Goal: Browse casually: Explore the website without a specific task or goal

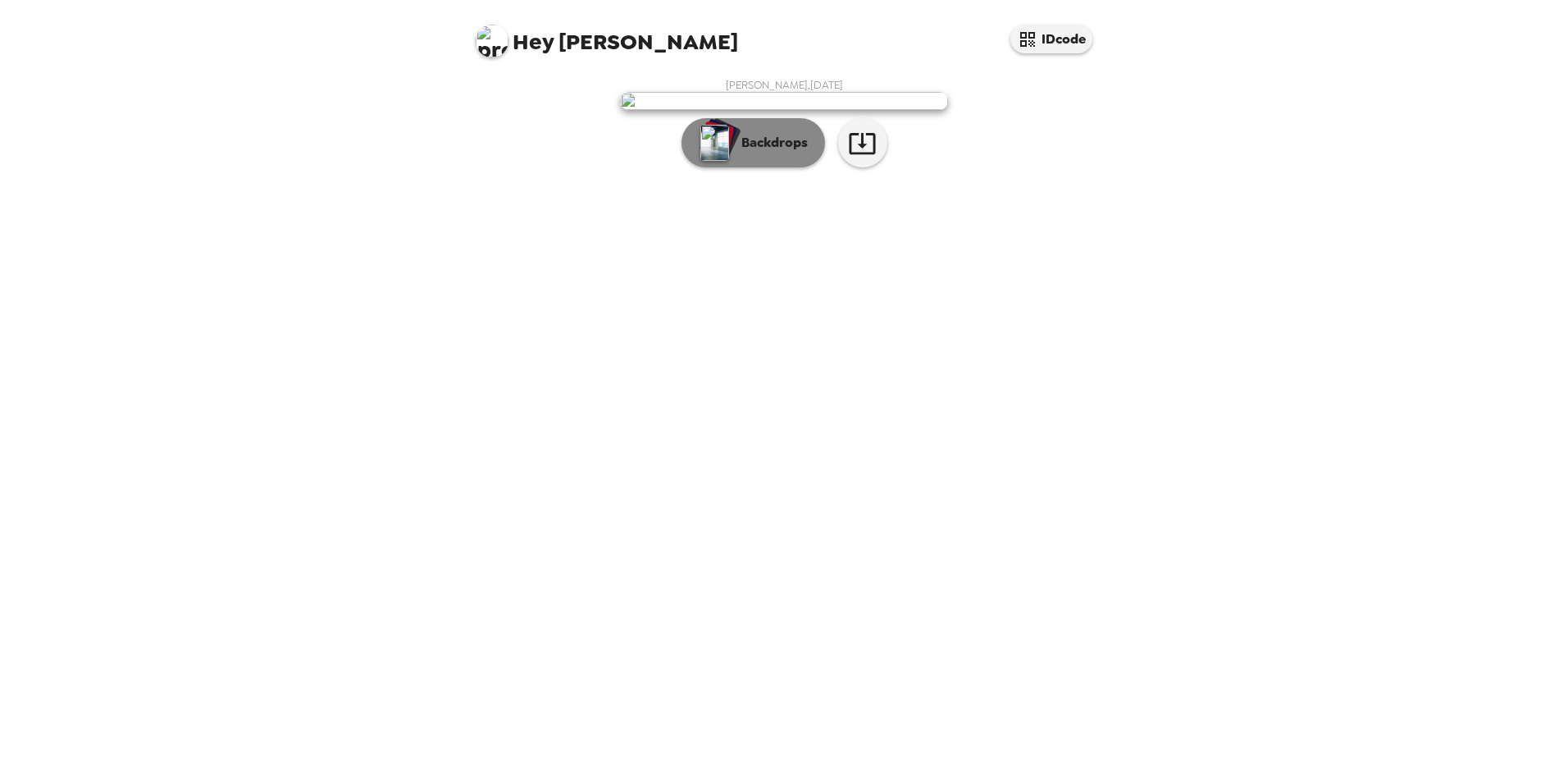
click at [772, 153] on p "Backdrops" at bounding box center [770, 143] width 74 height 20
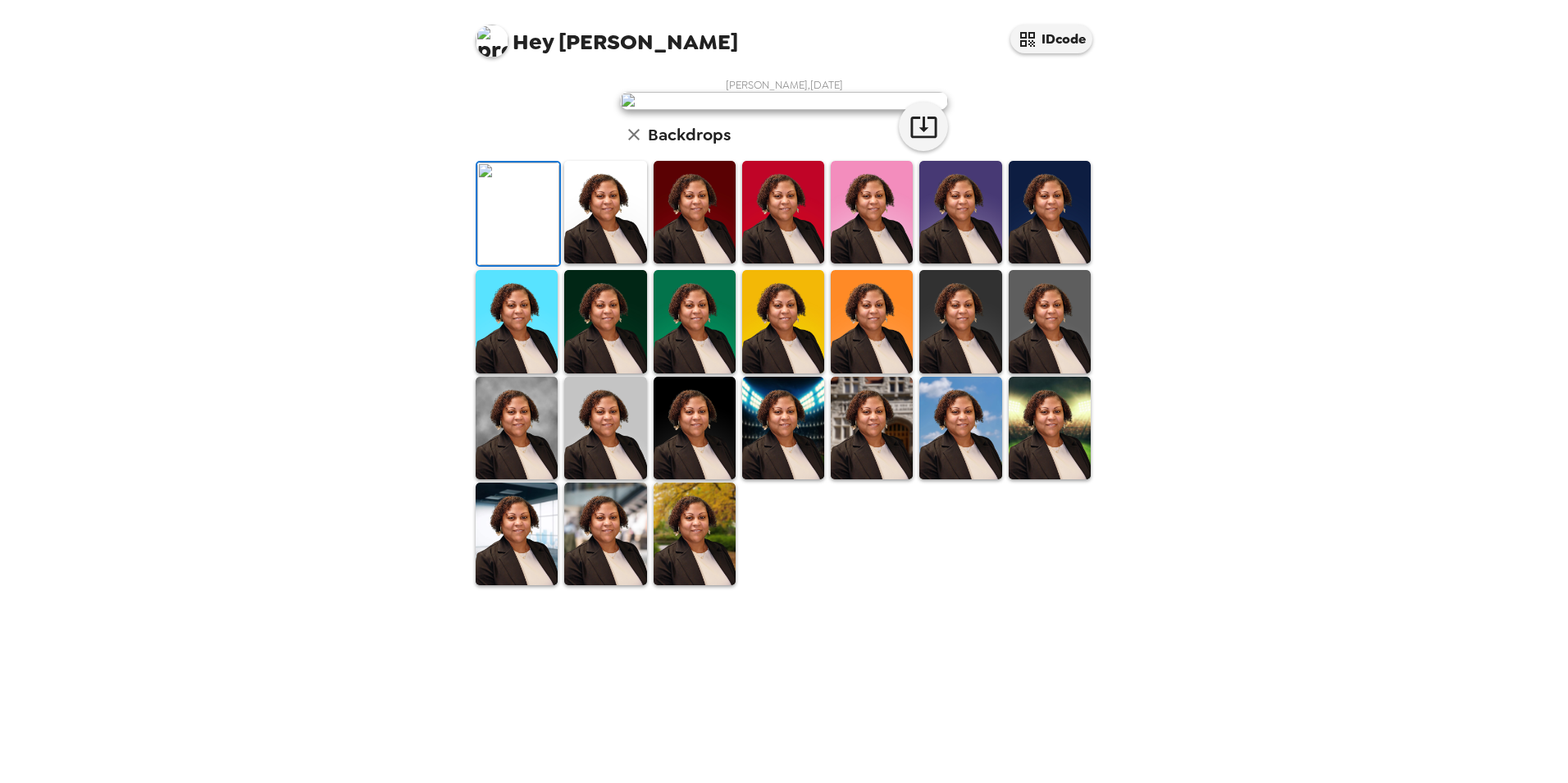
scroll to position [207, 0]
click at [1043, 372] on img at bounding box center [1049, 321] width 82 height 102
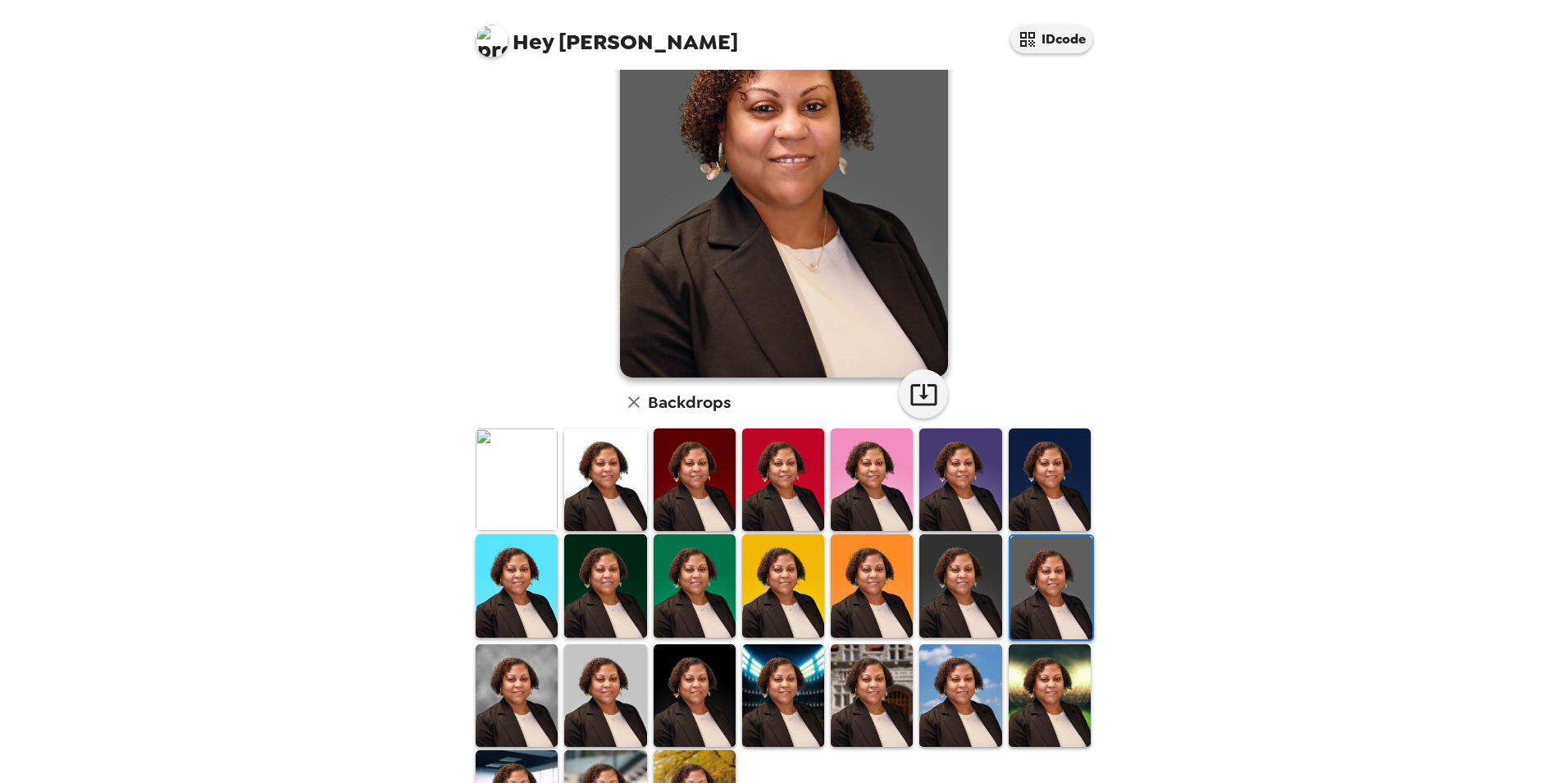
scroll to position [43, 0]
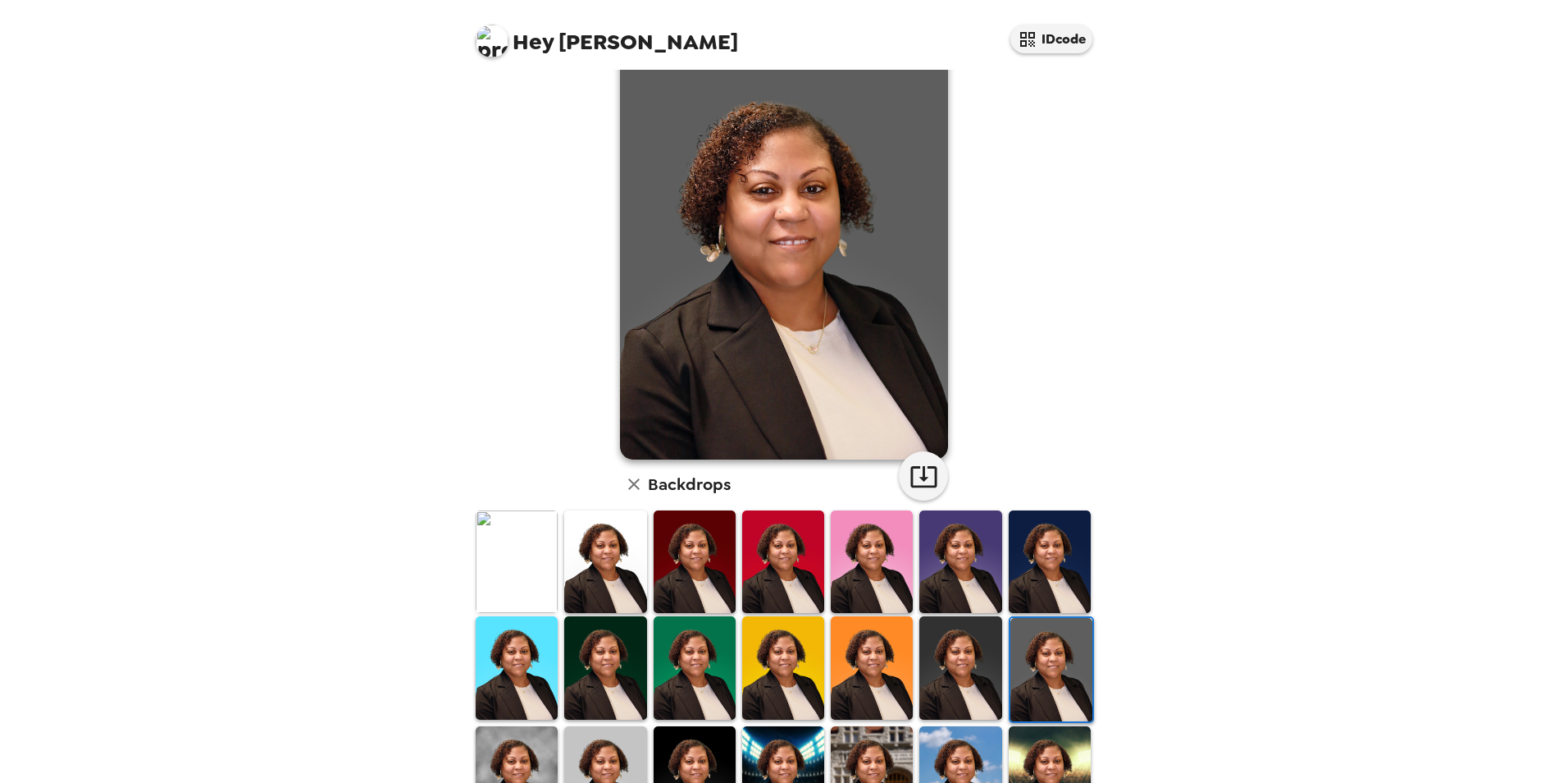
click at [680, 665] on img at bounding box center [695, 667] width 82 height 102
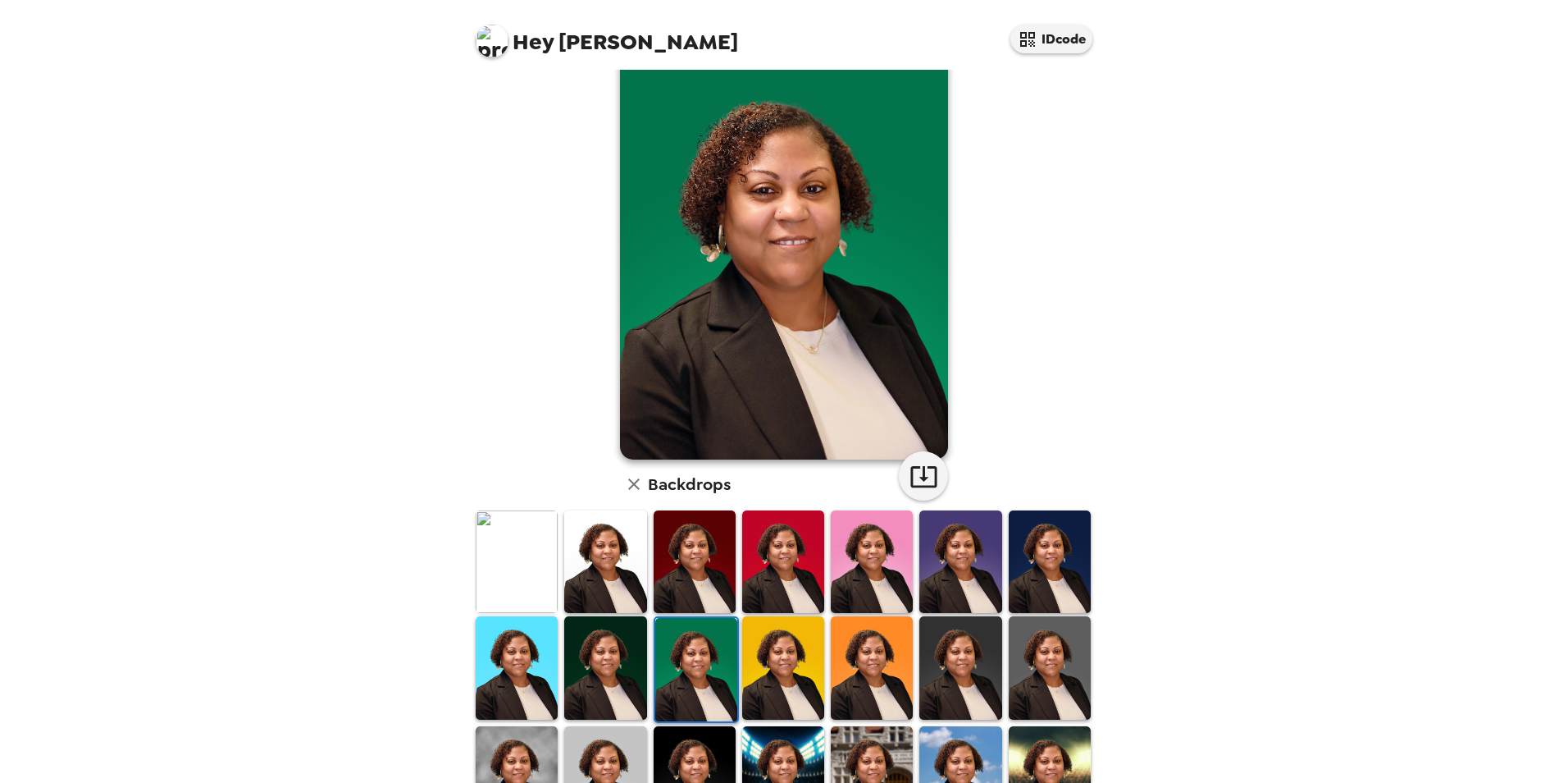
click at [1038, 559] on img at bounding box center [1049, 562] width 82 height 102
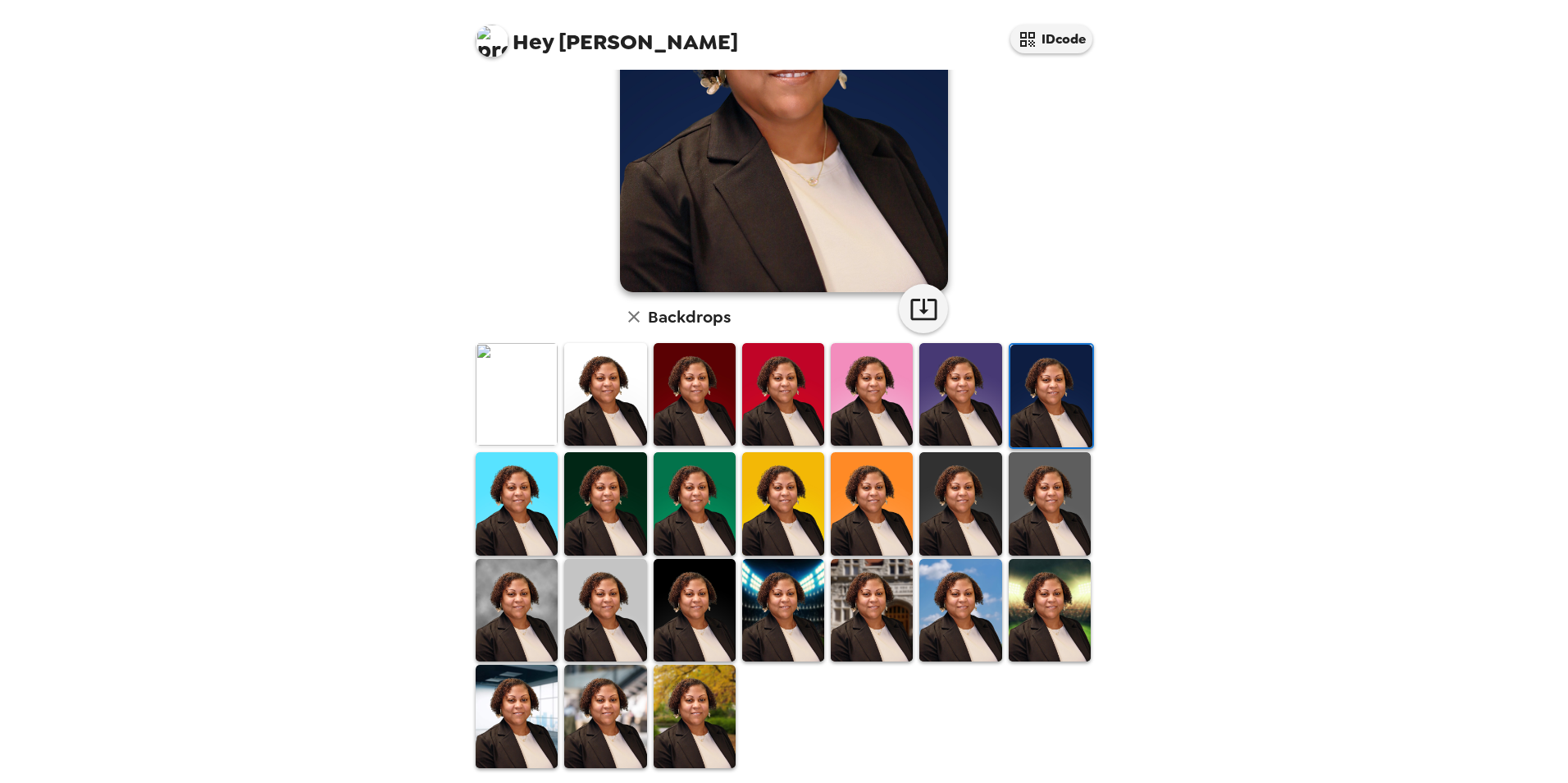
scroll to position [213, 0]
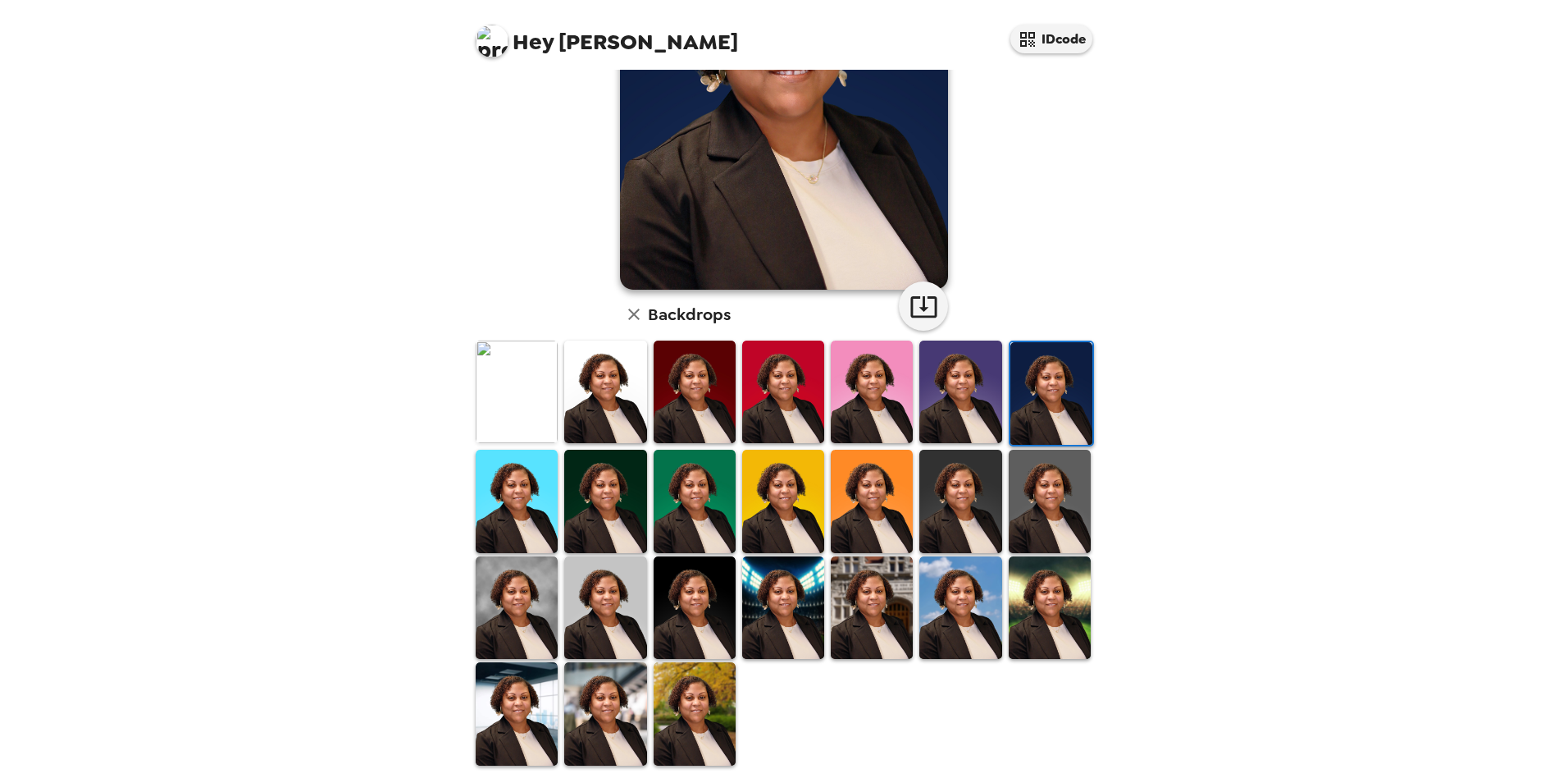
click at [1052, 603] on img at bounding box center [1049, 607] width 82 height 102
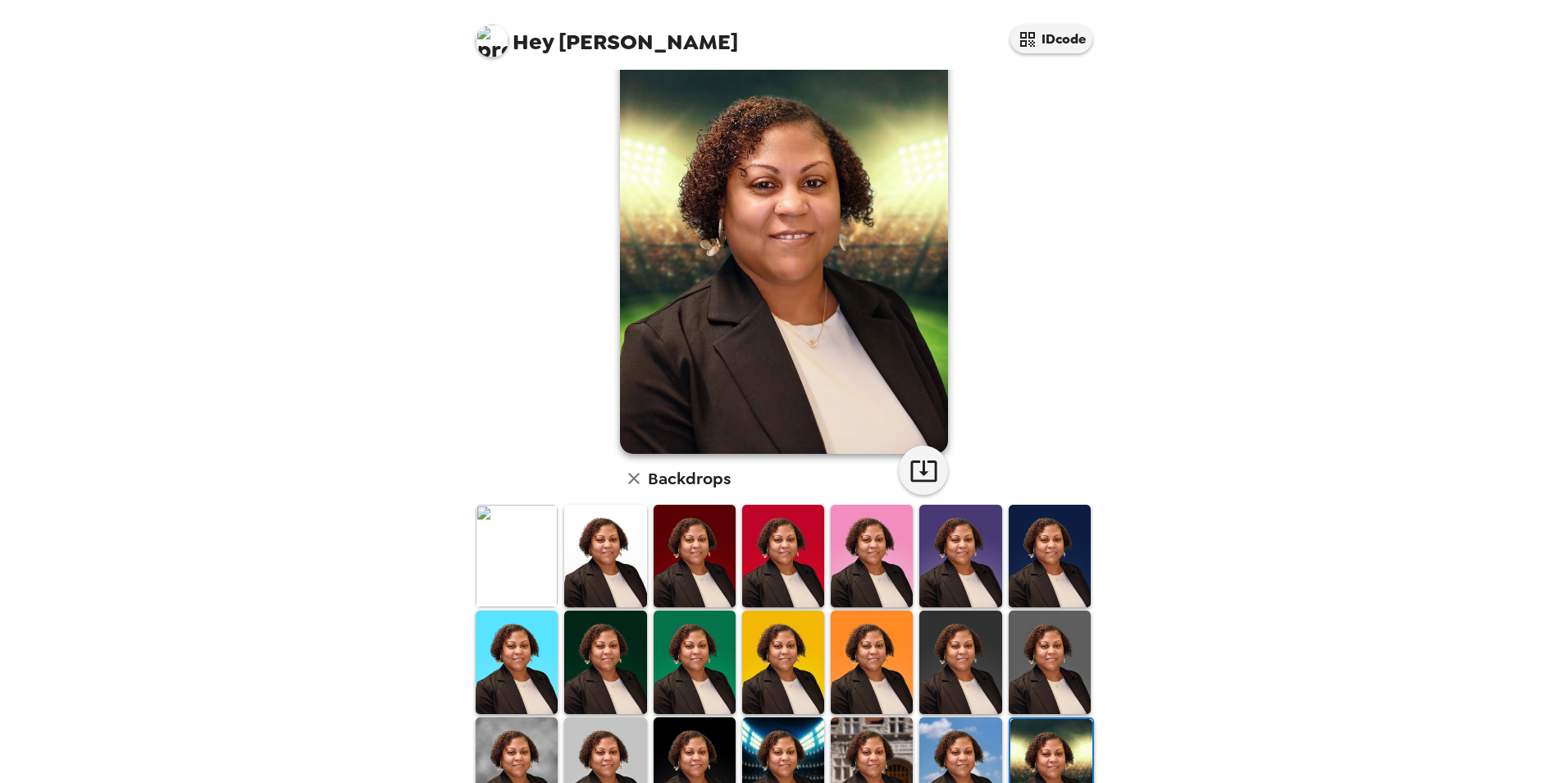
scroll to position [130, 0]
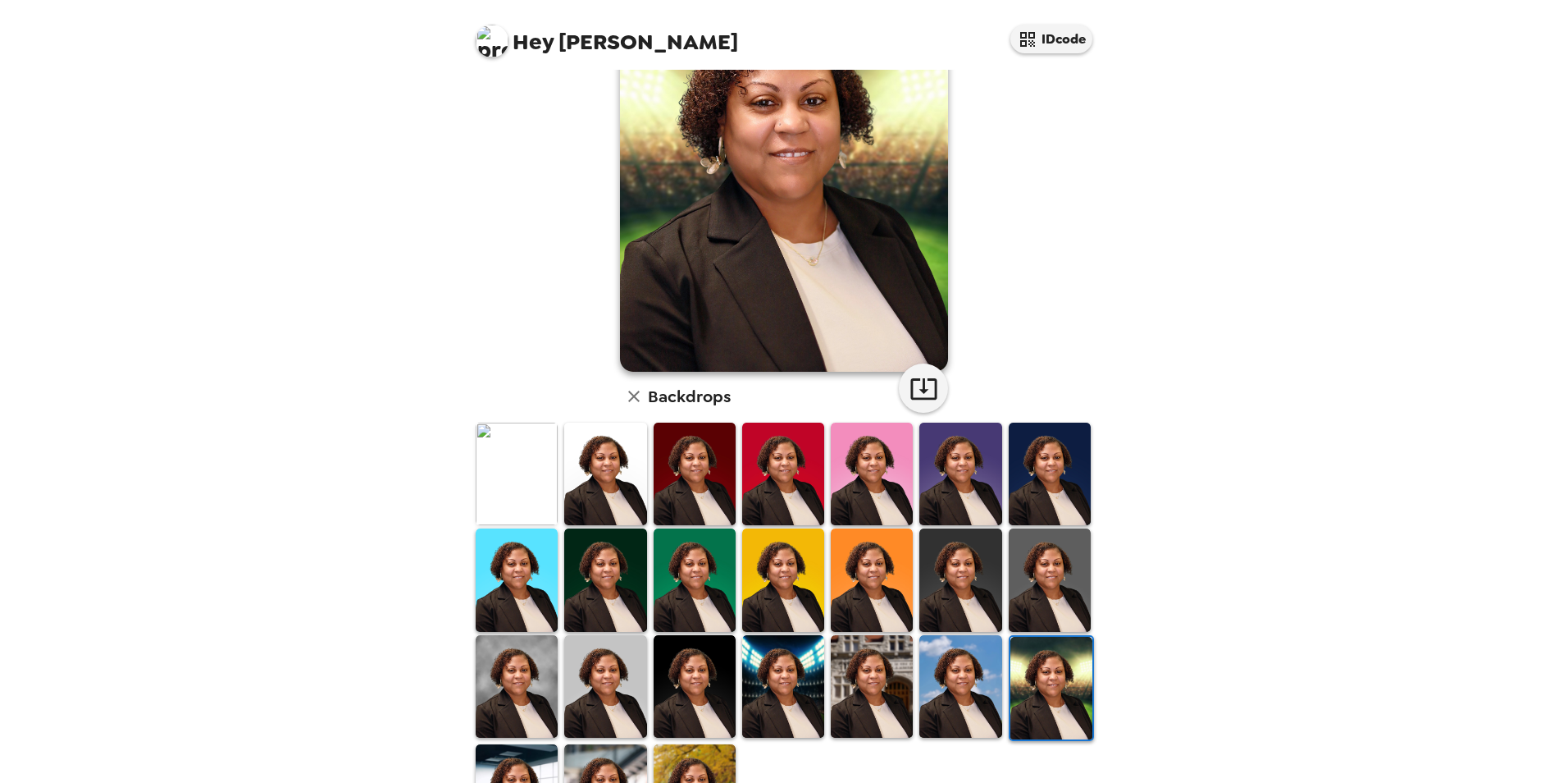
click at [524, 686] on img at bounding box center [516, 686] width 82 height 102
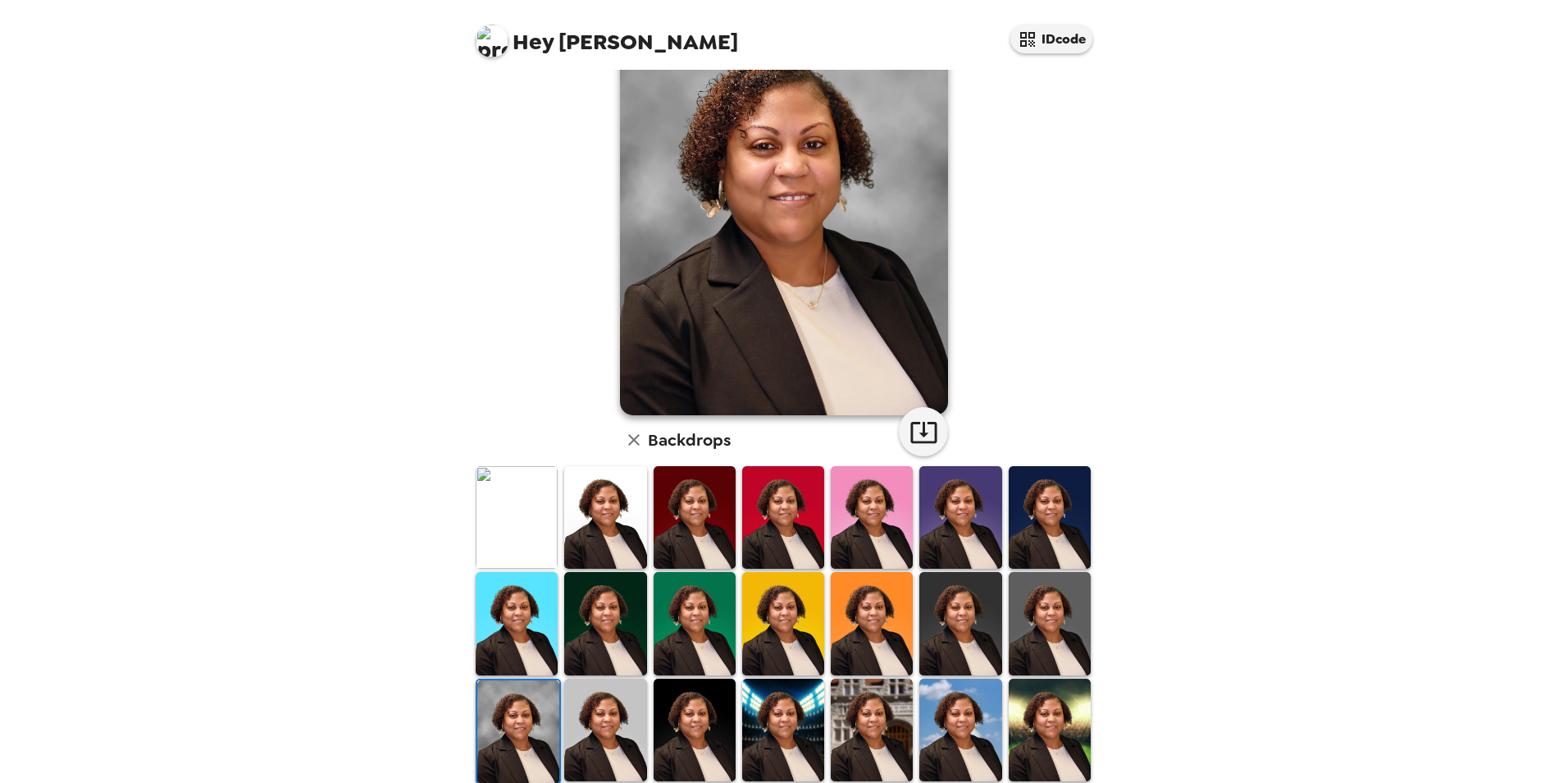
scroll to position [49, 0]
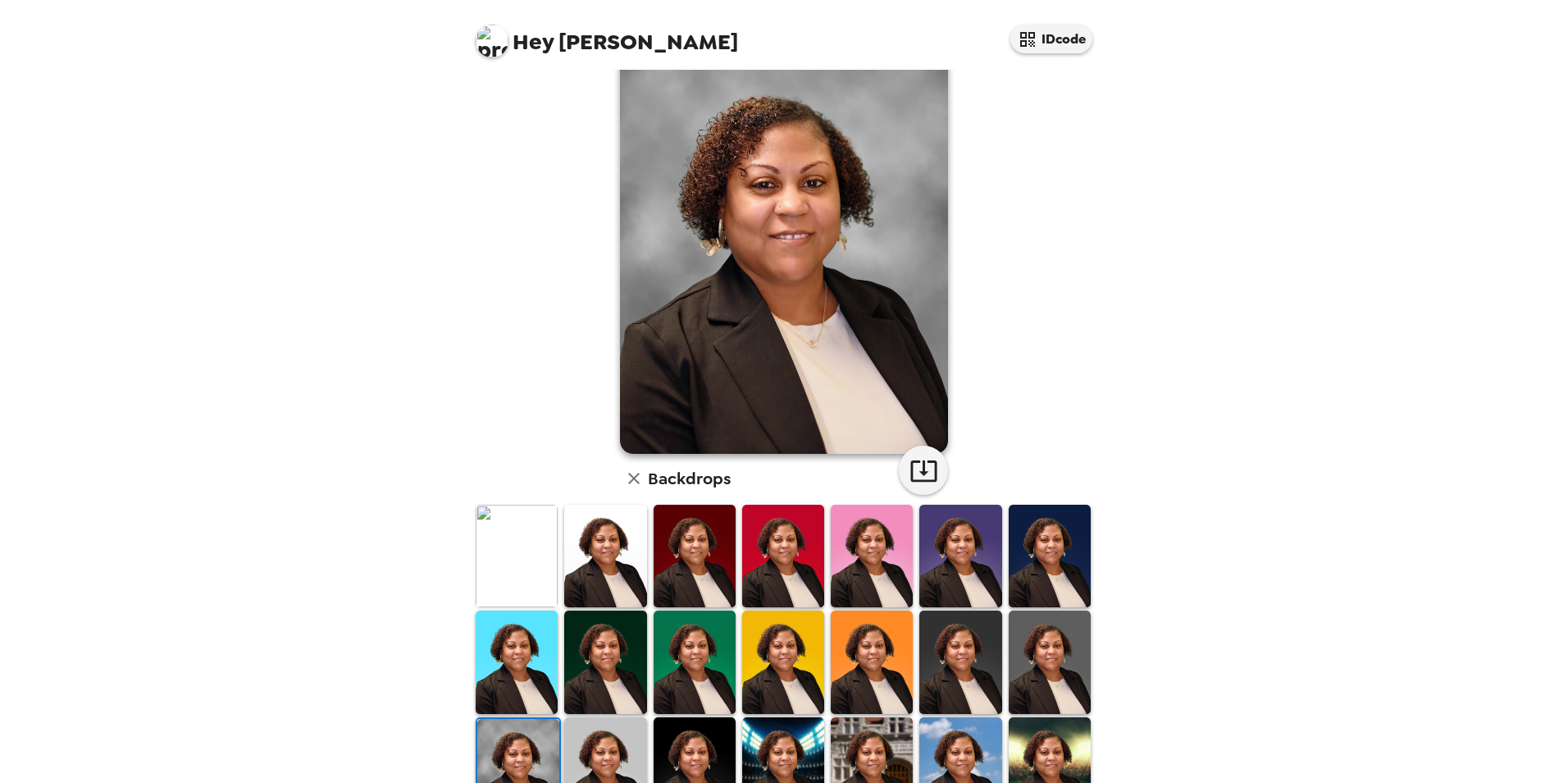
click at [703, 668] on img at bounding box center [695, 662] width 82 height 102
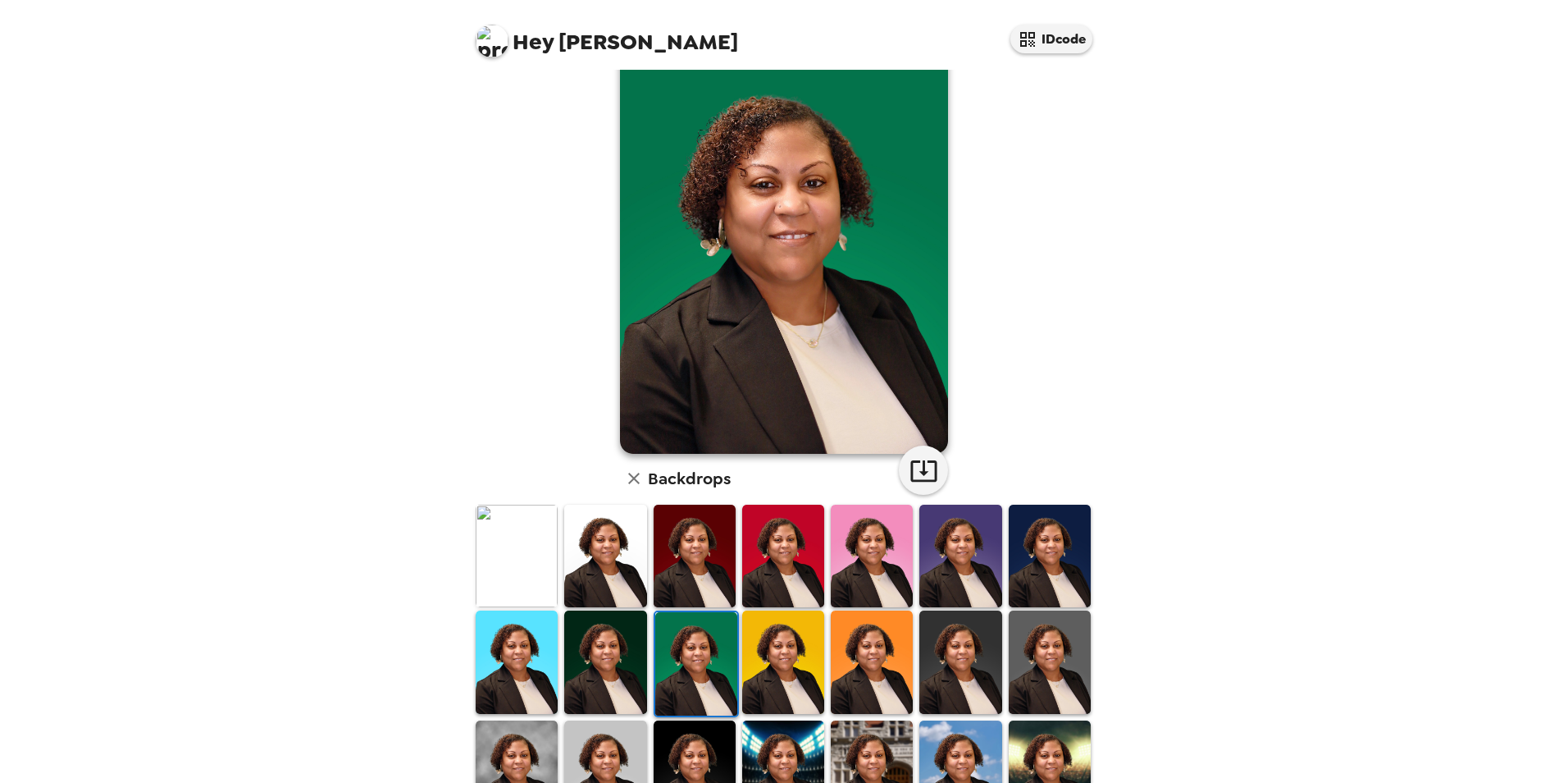
click at [508, 752] on img at bounding box center [516, 771] width 82 height 102
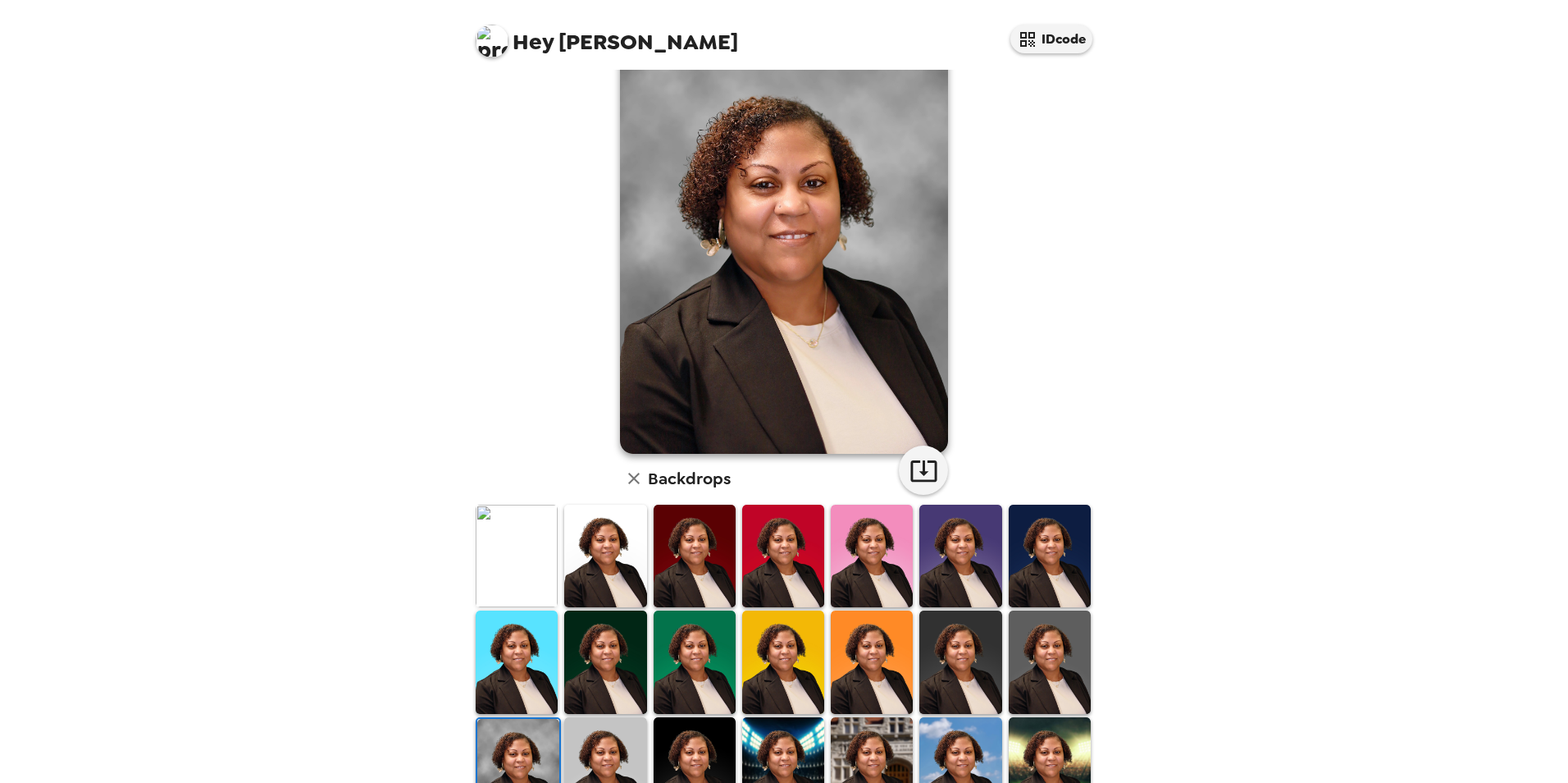
click at [690, 672] on img at bounding box center [695, 662] width 82 height 102
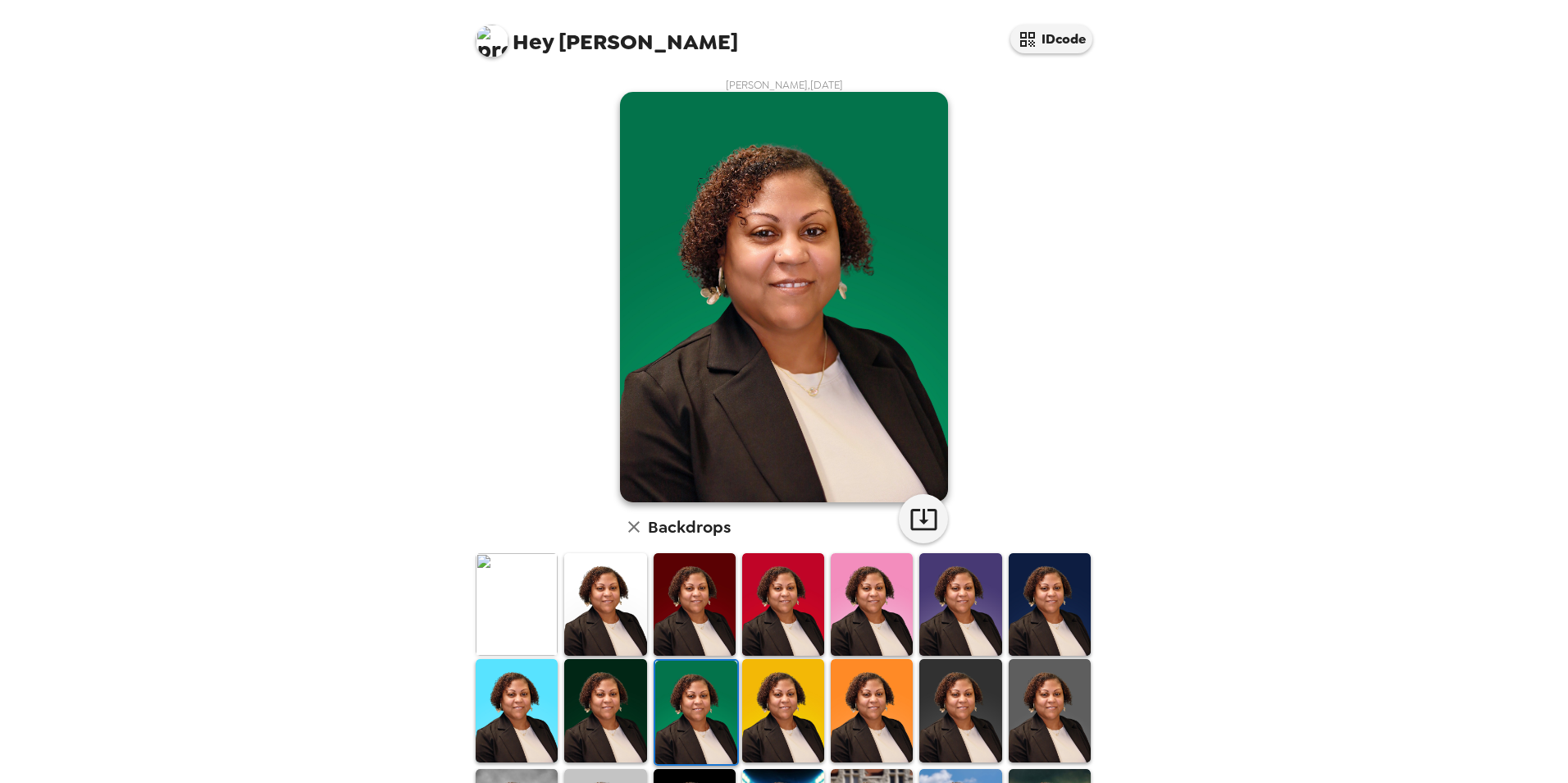
scroll to position [49, 0]
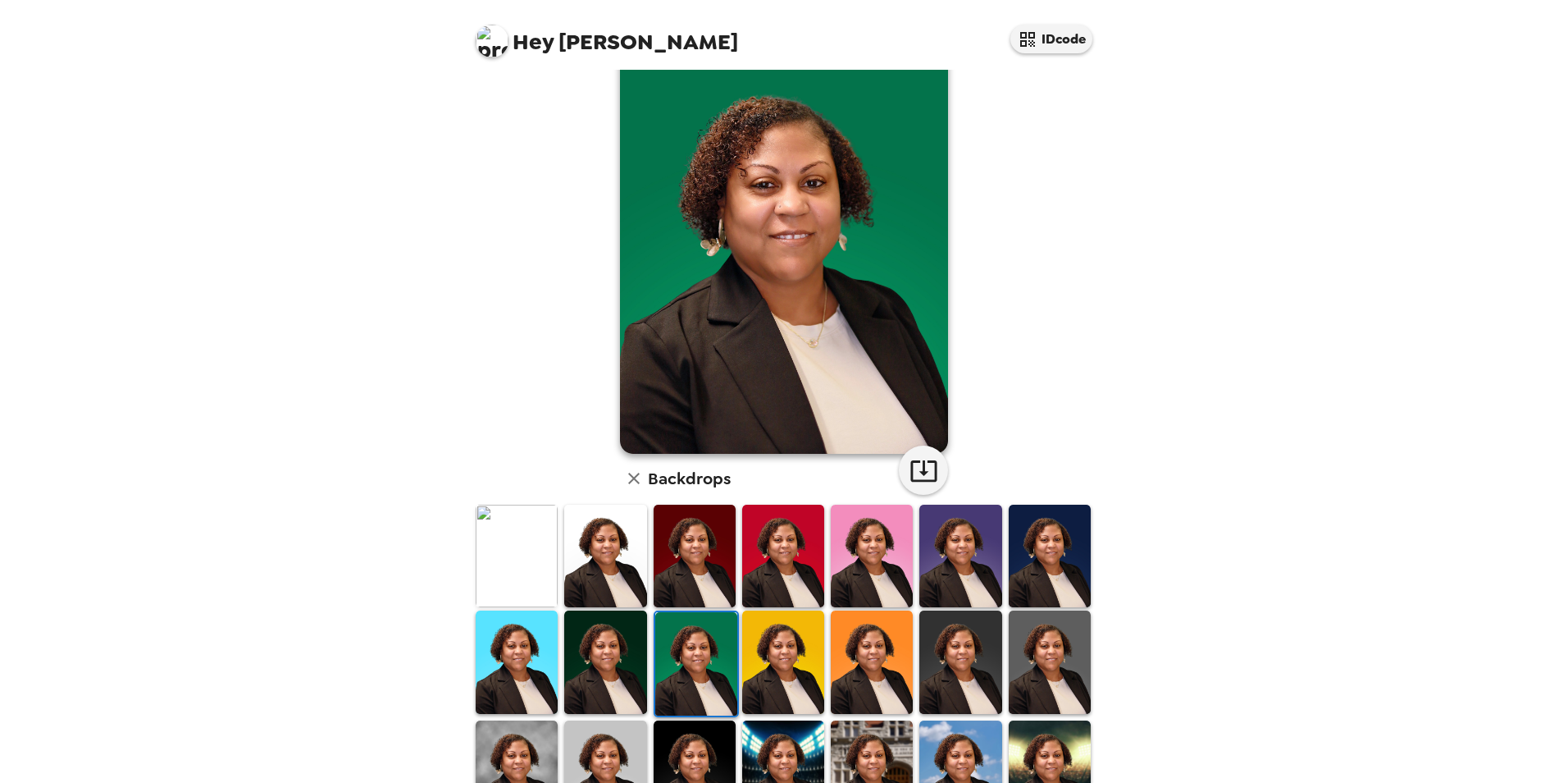
click at [522, 752] on img at bounding box center [516, 771] width 82 height 102
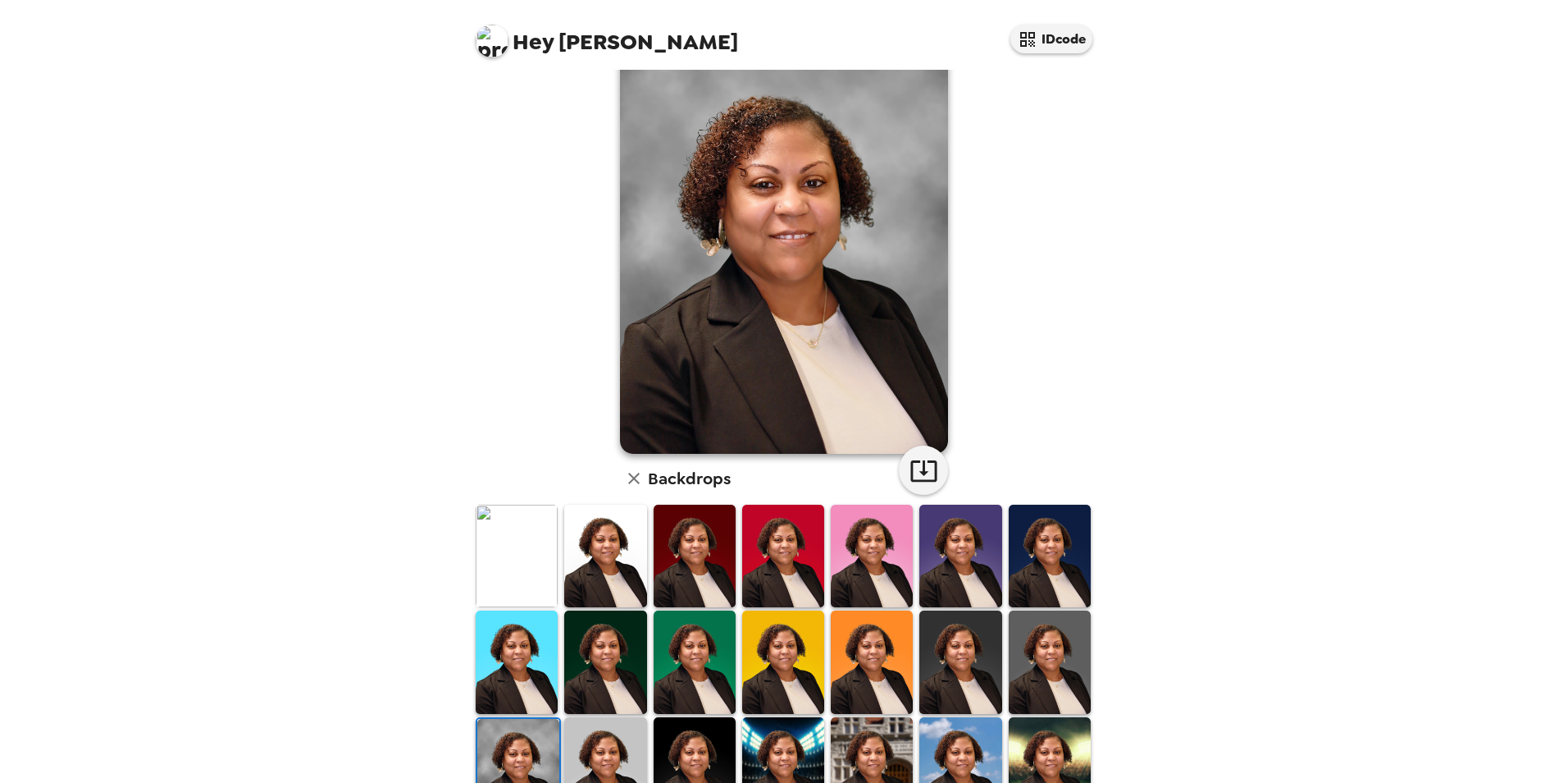
click at [695, 658] on img at bounding box center [695, 662] width 82 height 102
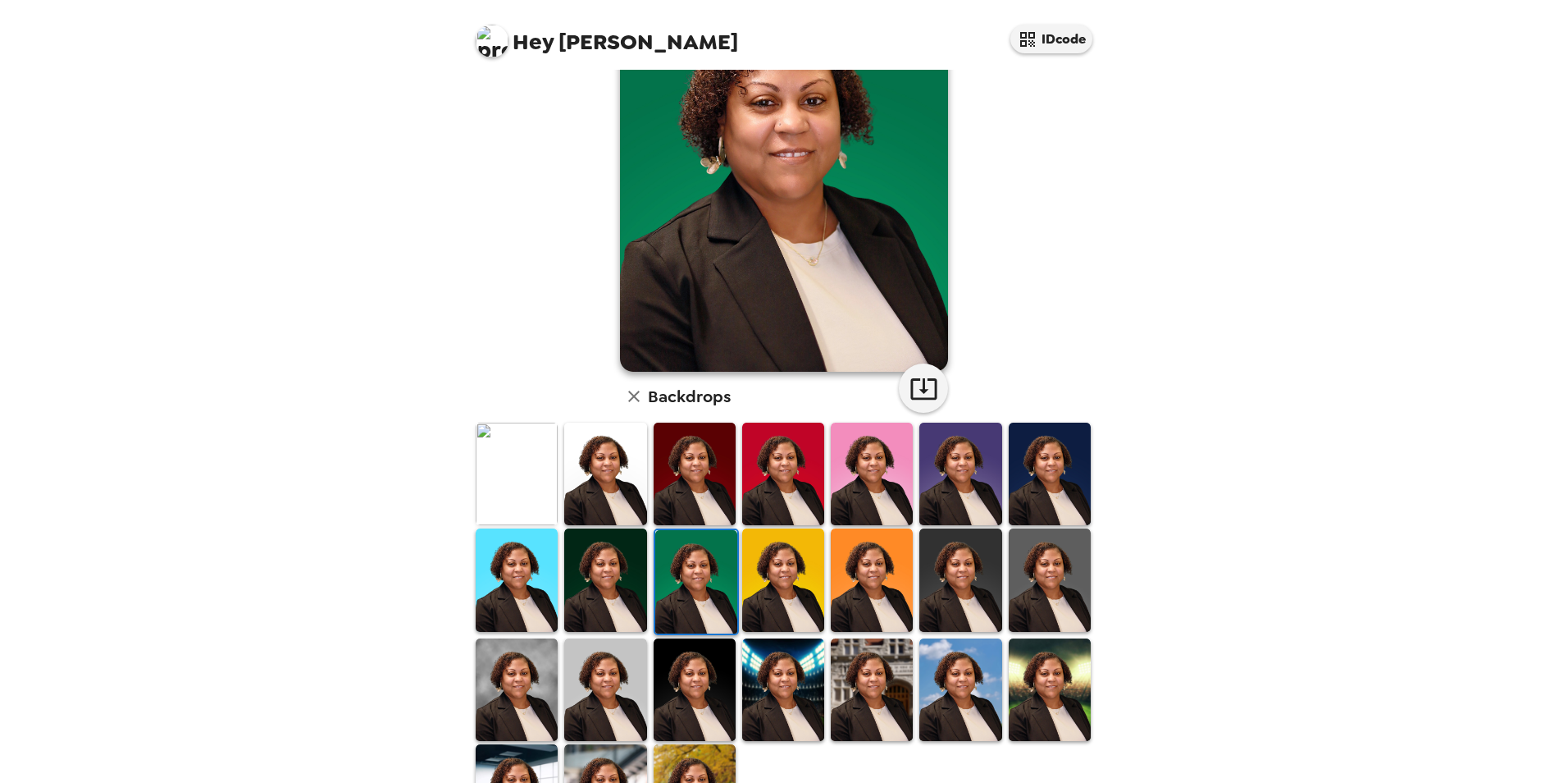
scroll to position [213, 0]
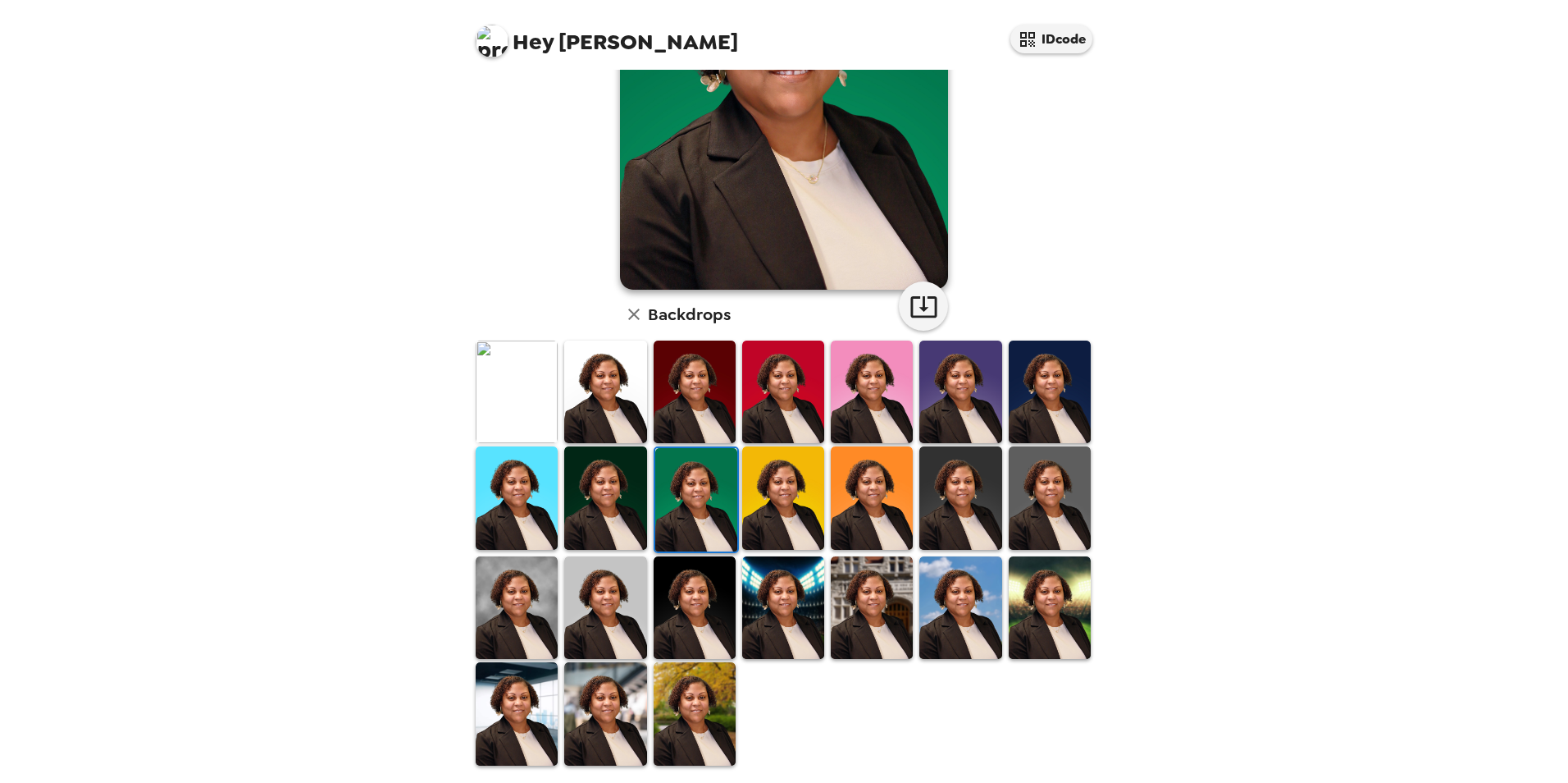
click at [1045, 400] on img at bounding box center [1049, 392] width 82 height 102
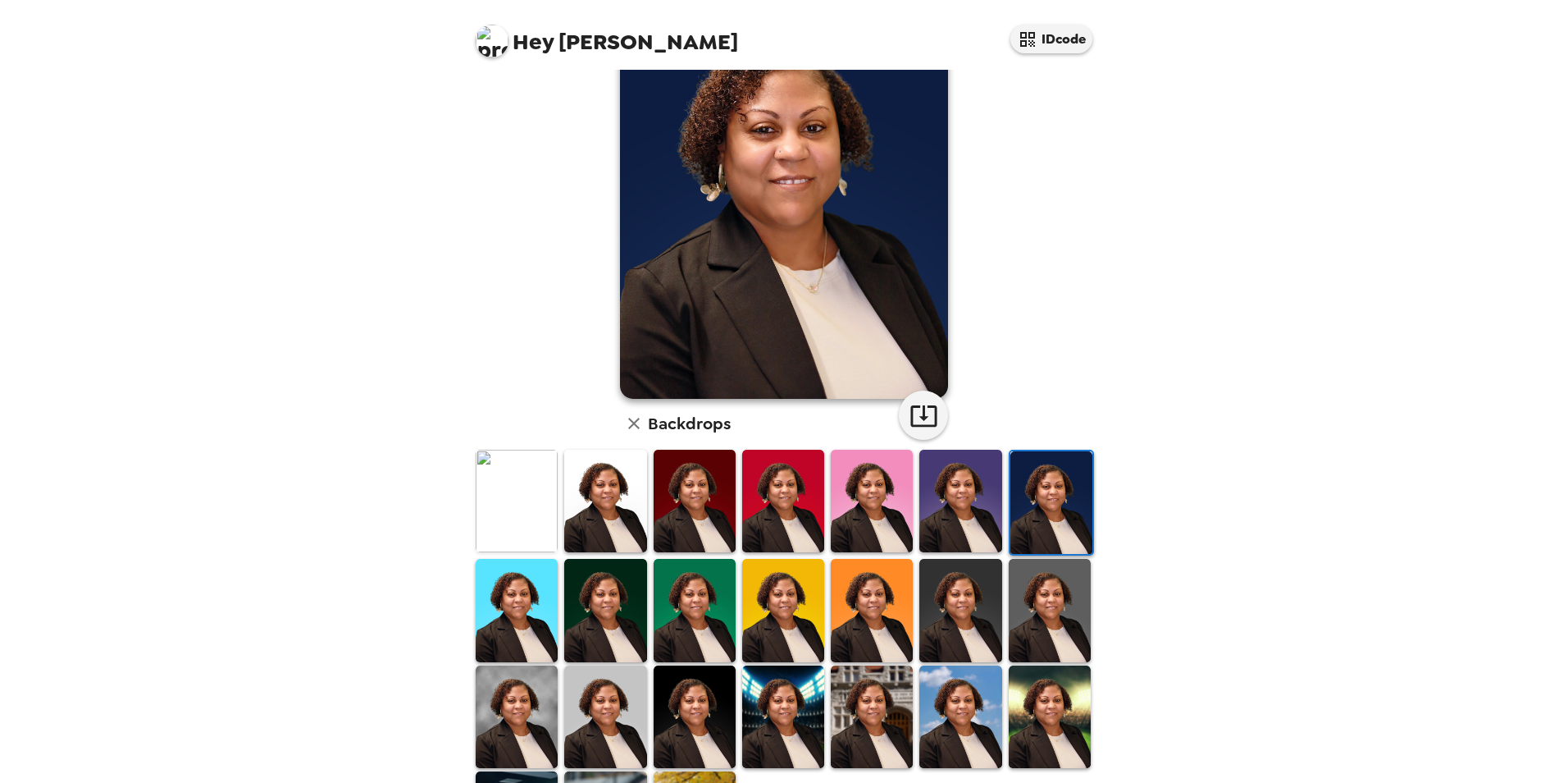
scroll to position [130, 0]
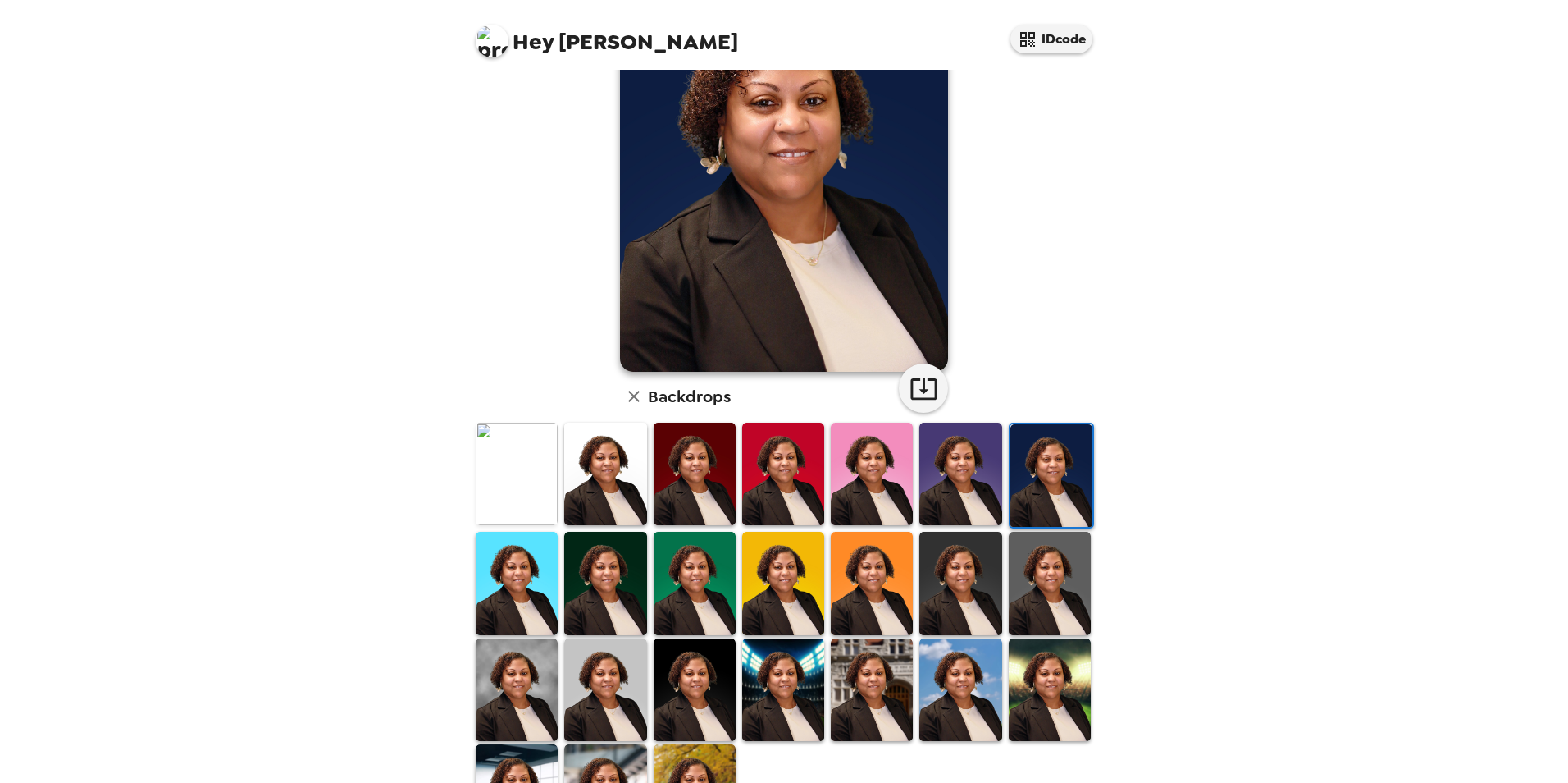
click at [961, 570] on img at bounding box center [960, 583] width 82 height 102
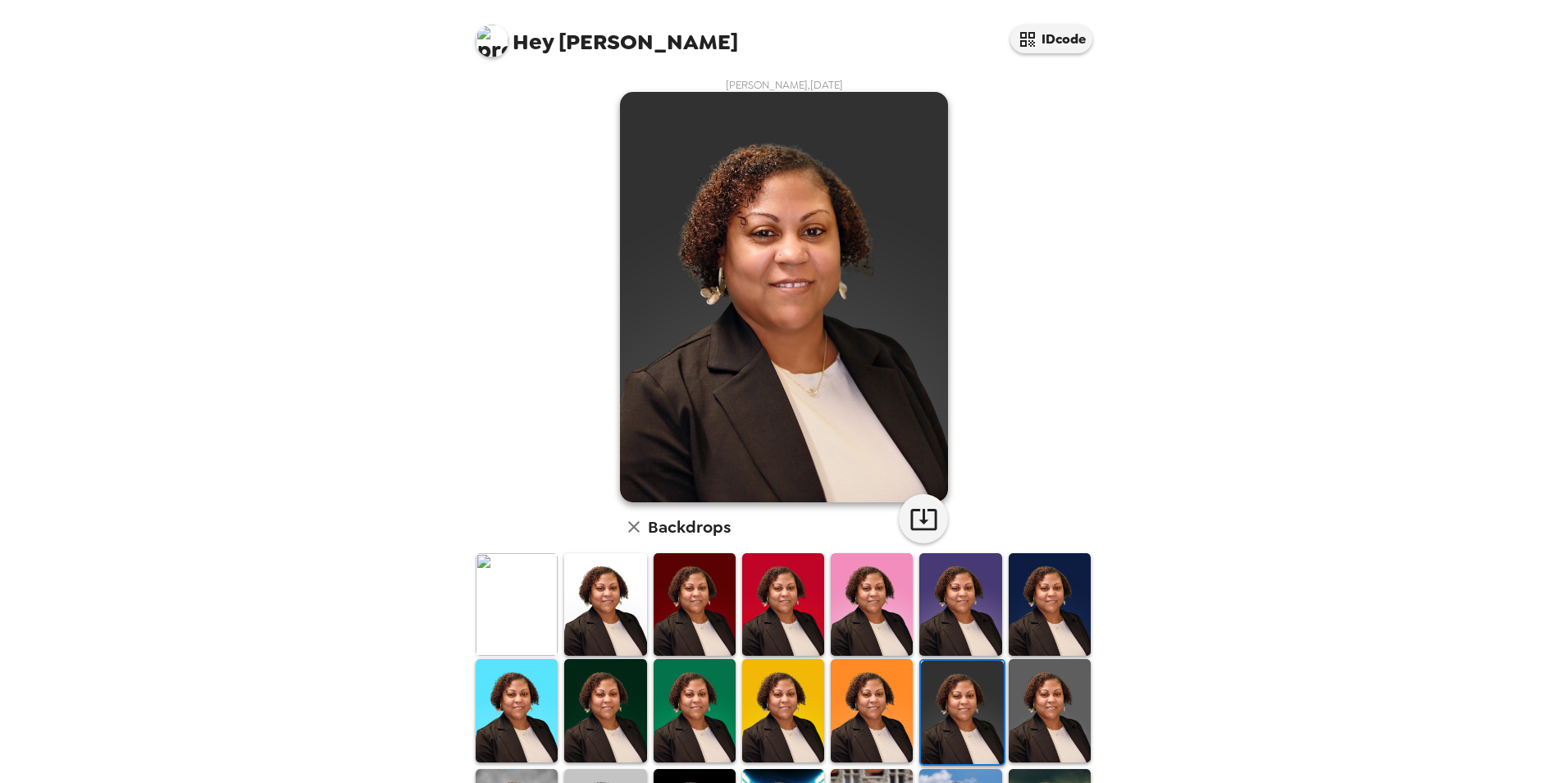
scroll to position [82, 0]
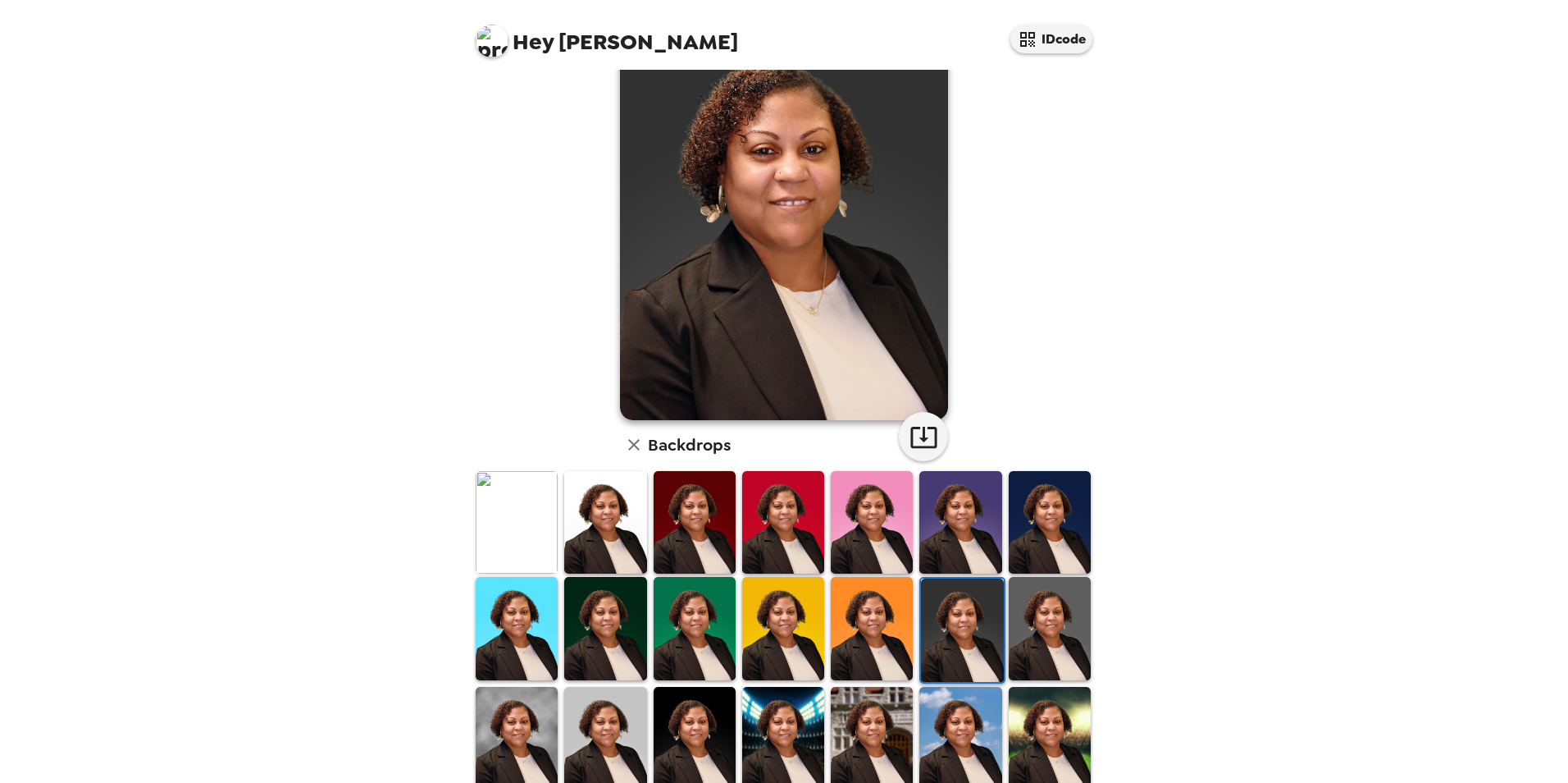
click at [510, 732] on img at bounding box center [516, 738] width 82 height 102
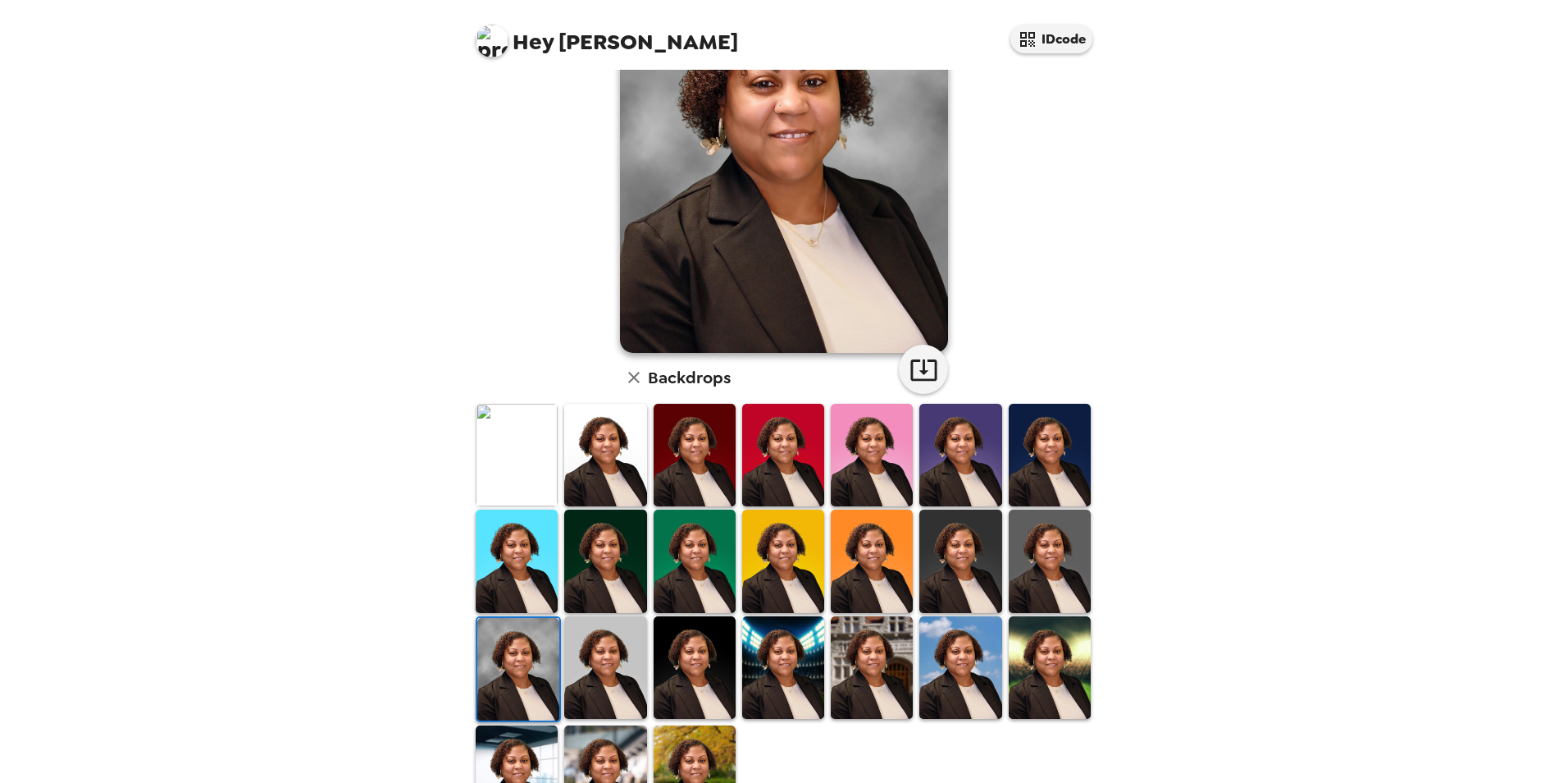
scroll to position [164, 0]
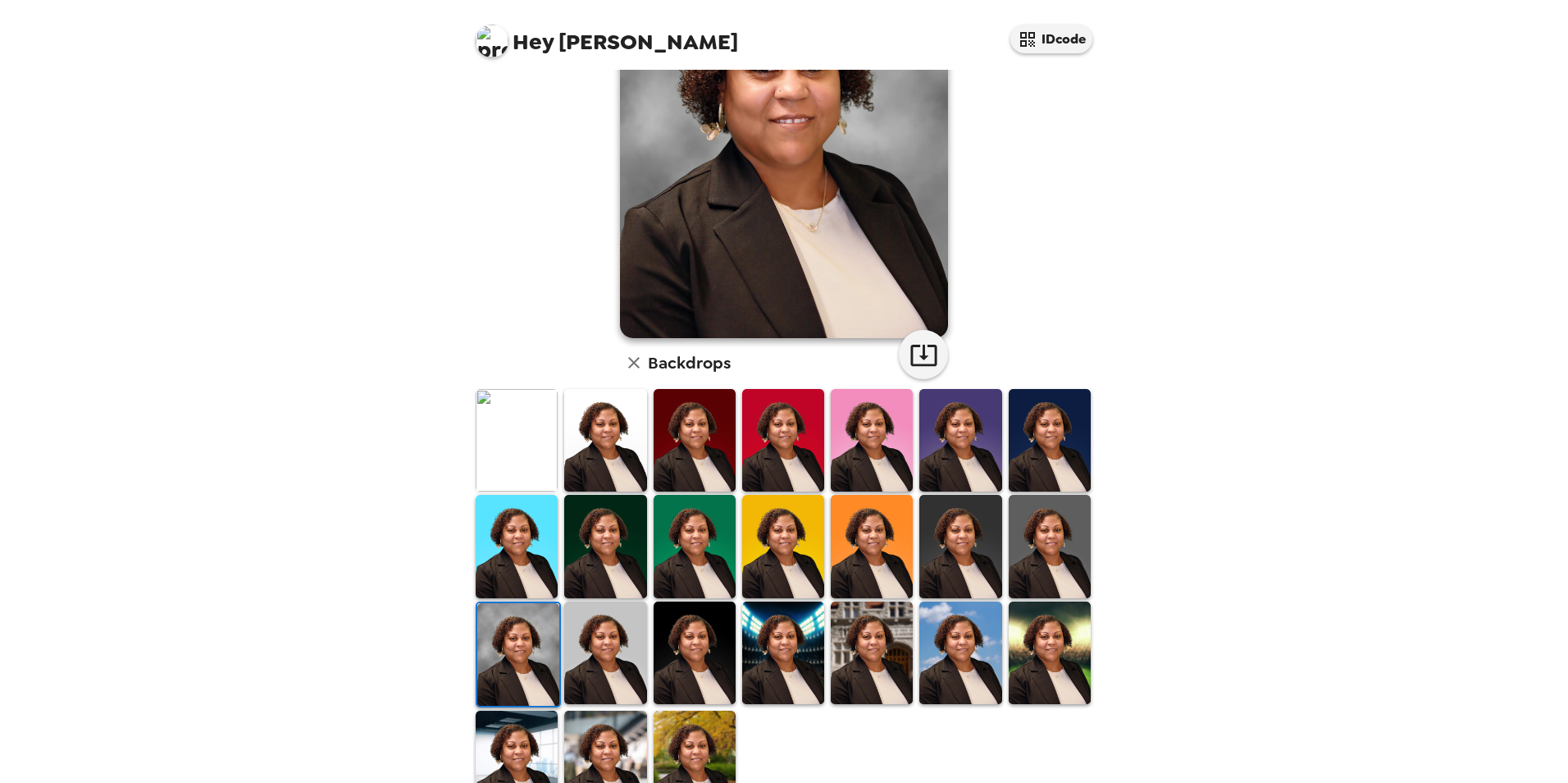
click at [955, 648] on img at bounding box center [960, 653] width 82 height 102
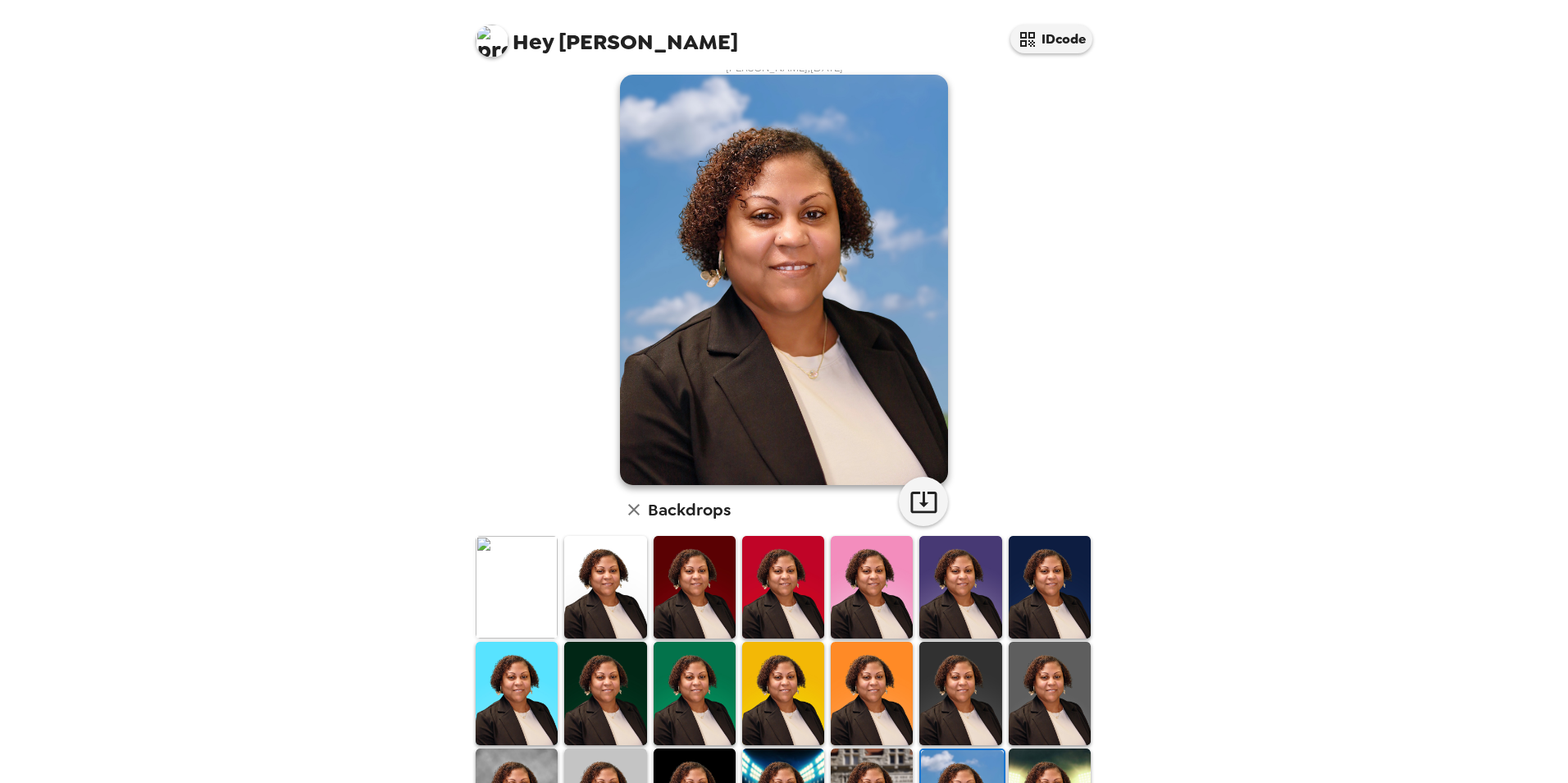
scroll to position [0, 0]
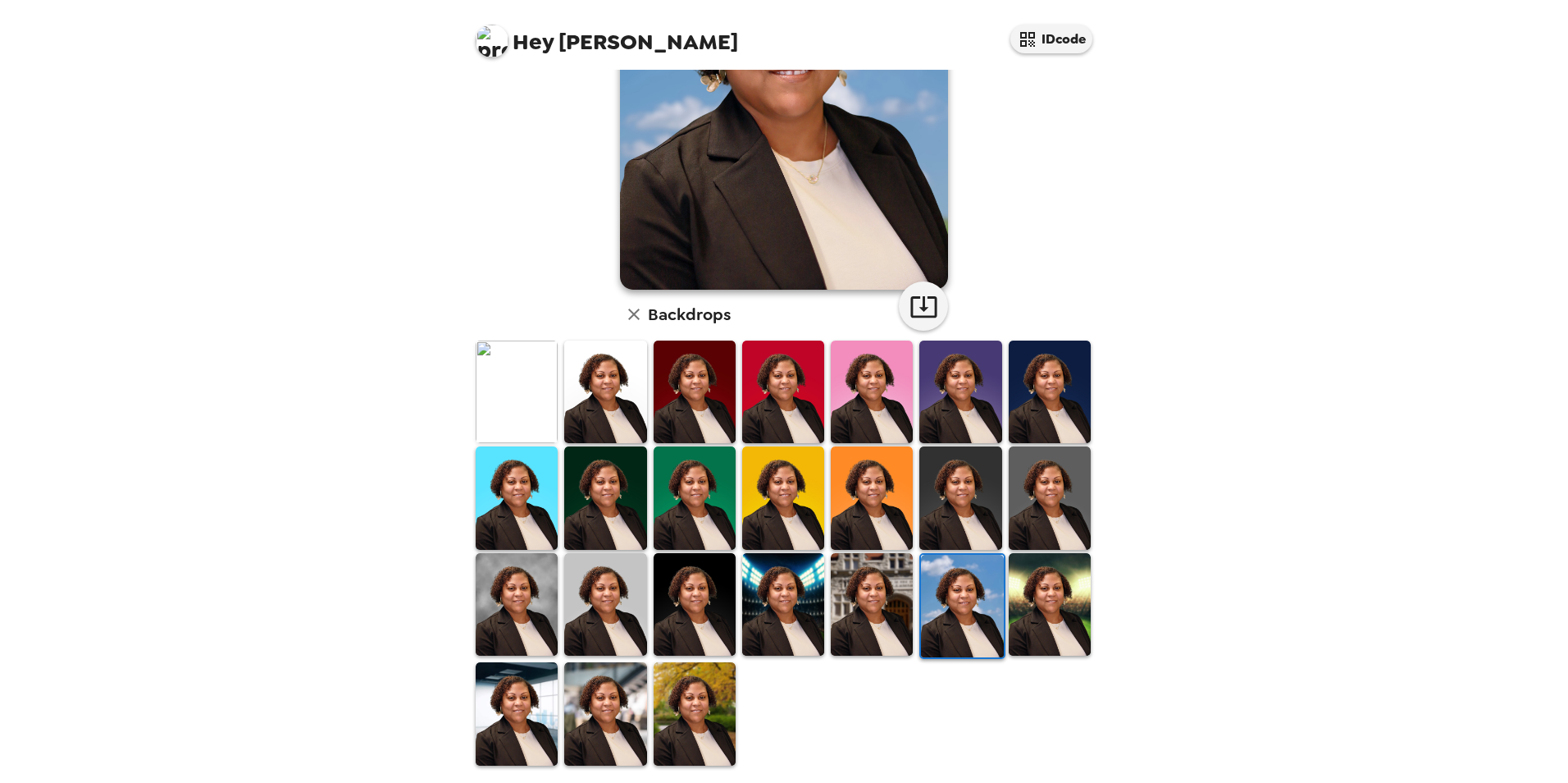
click at [1042, 624] on img at bounding box center [1049, 604] width 82 height 102
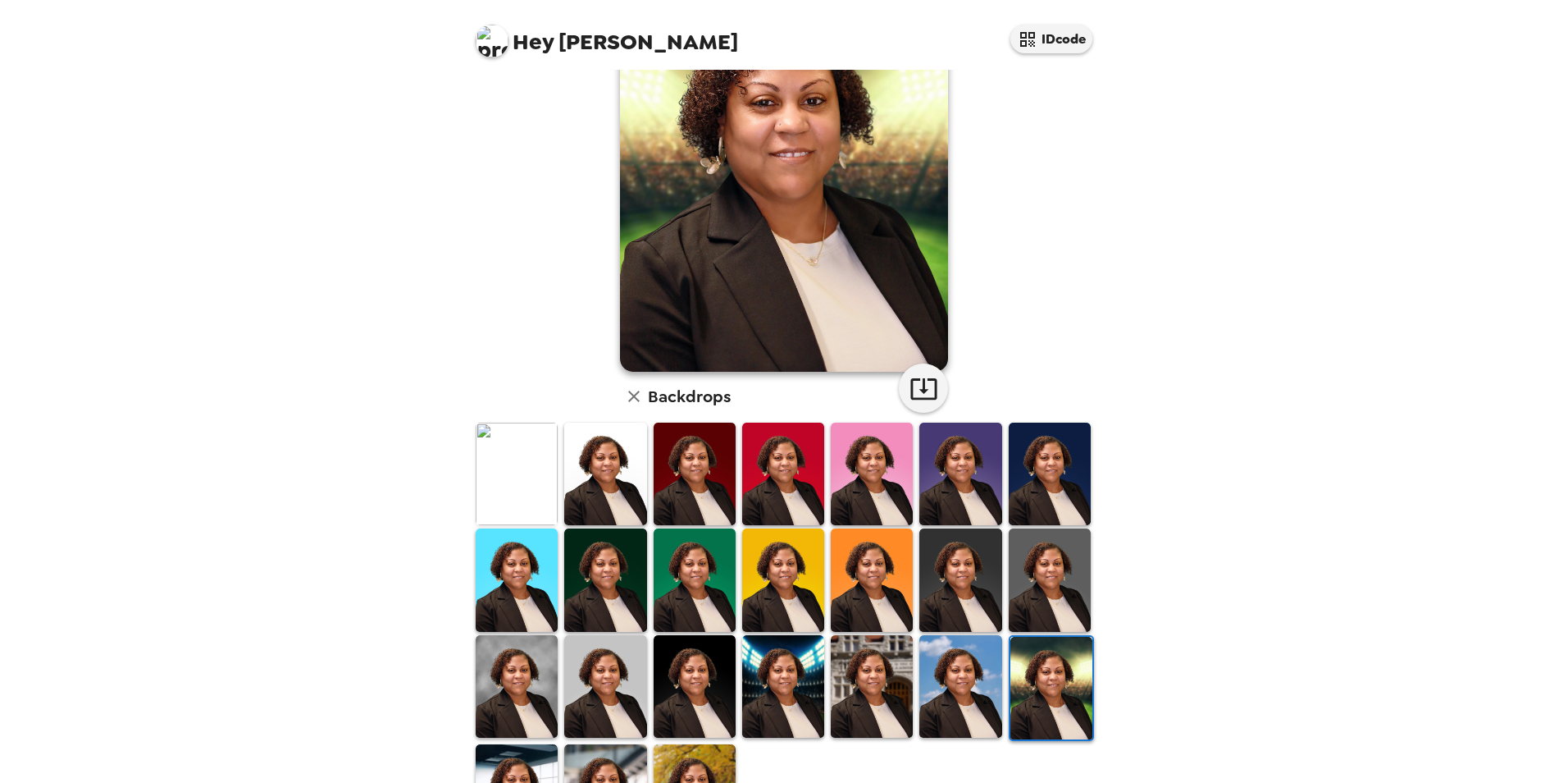
scroll to position [213, 0]
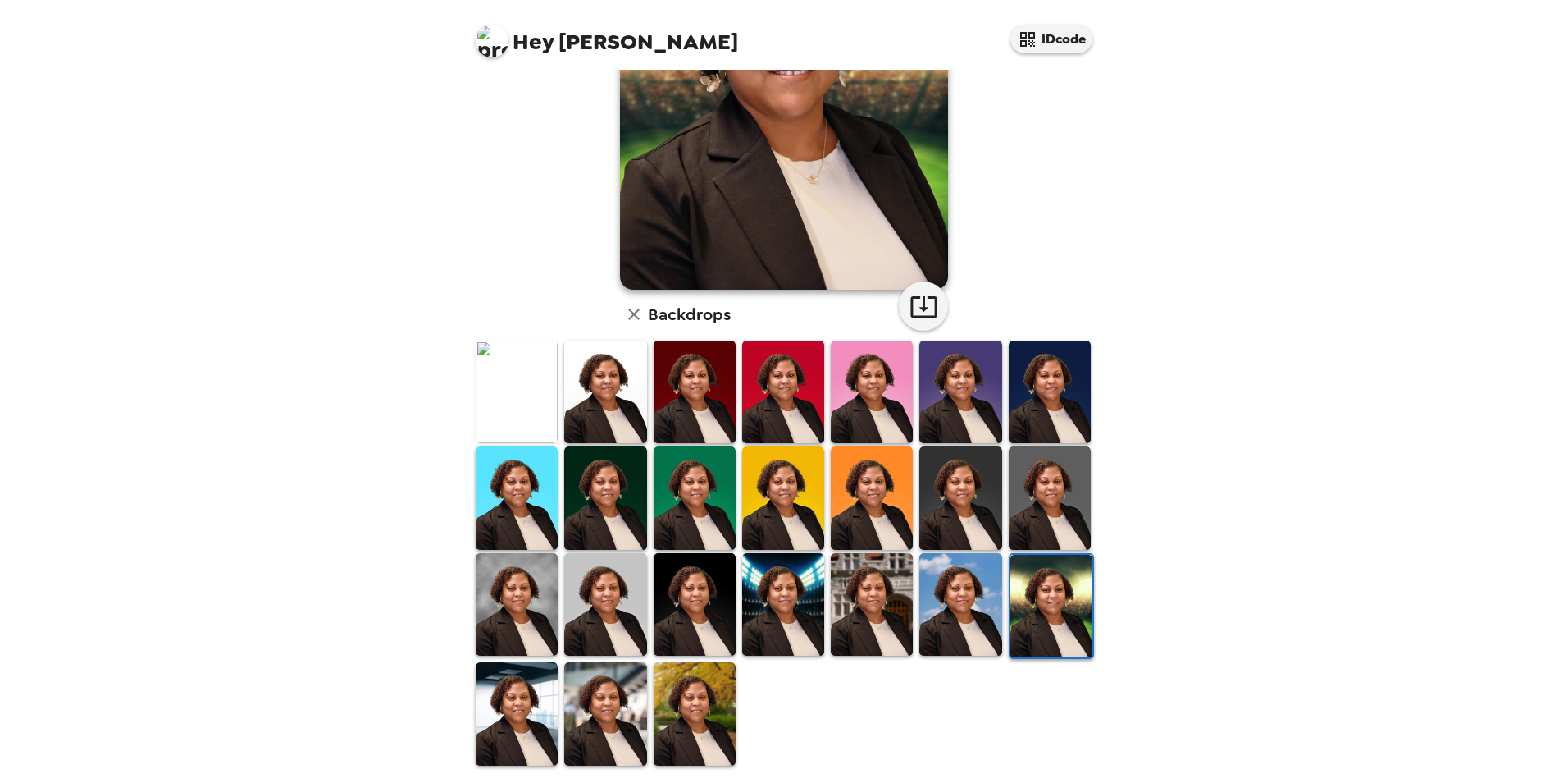
click at [504, 700] on img at bounding box center [516, 714] width 82 height 102
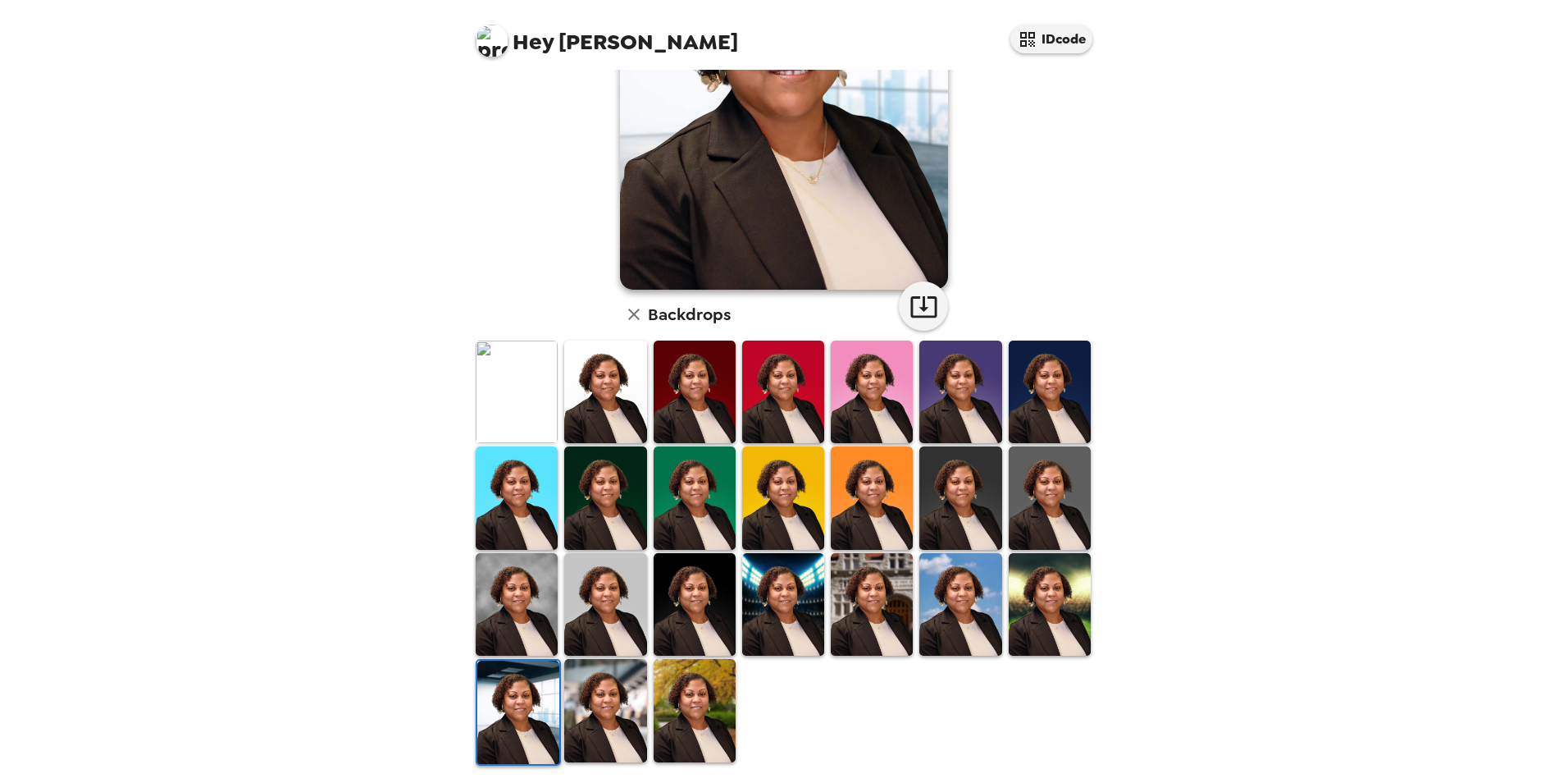
scroll to position [130, 0]
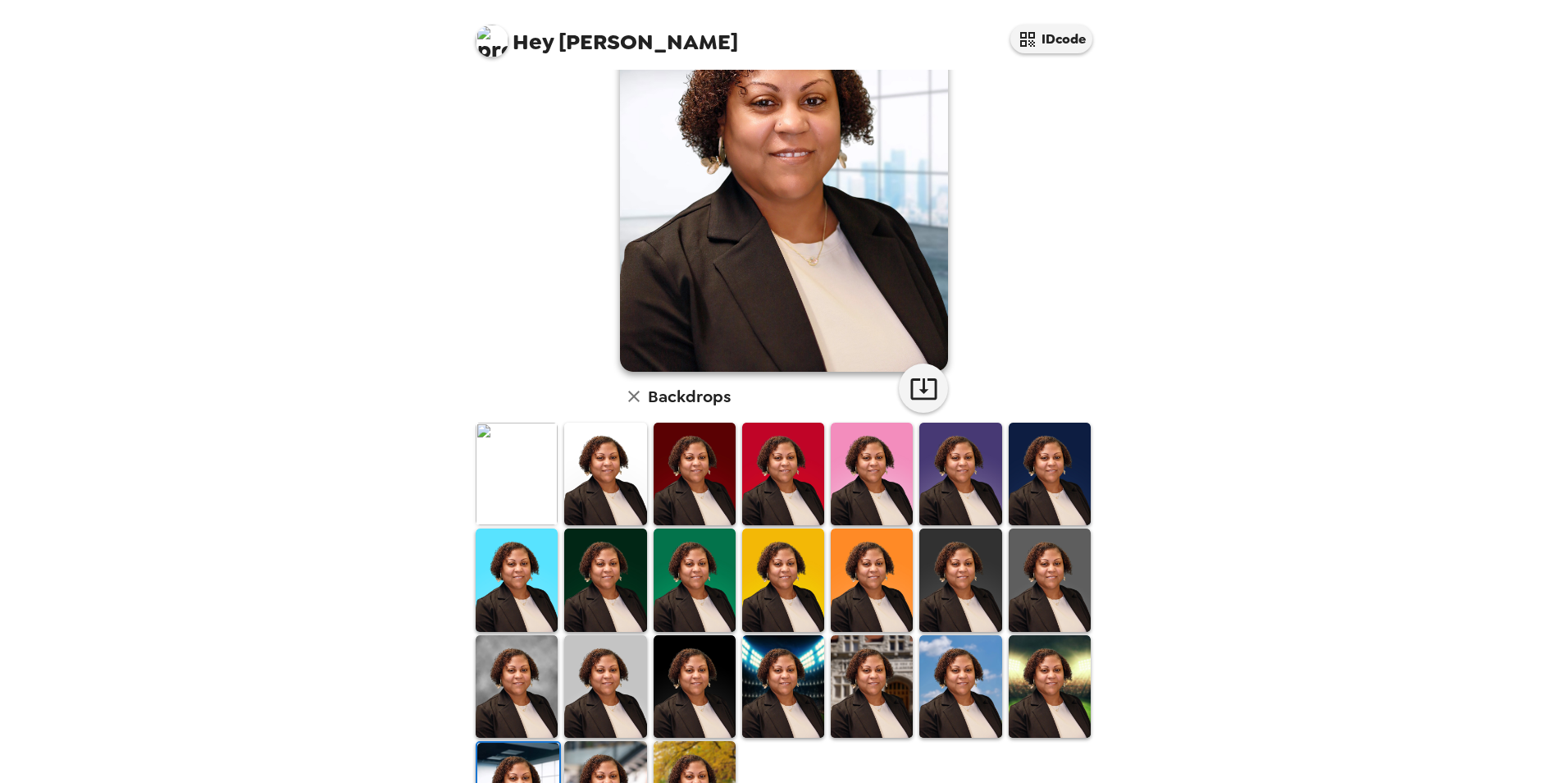
click at [779, 488] on img at bounding box center [783, 474] width 82 height 102
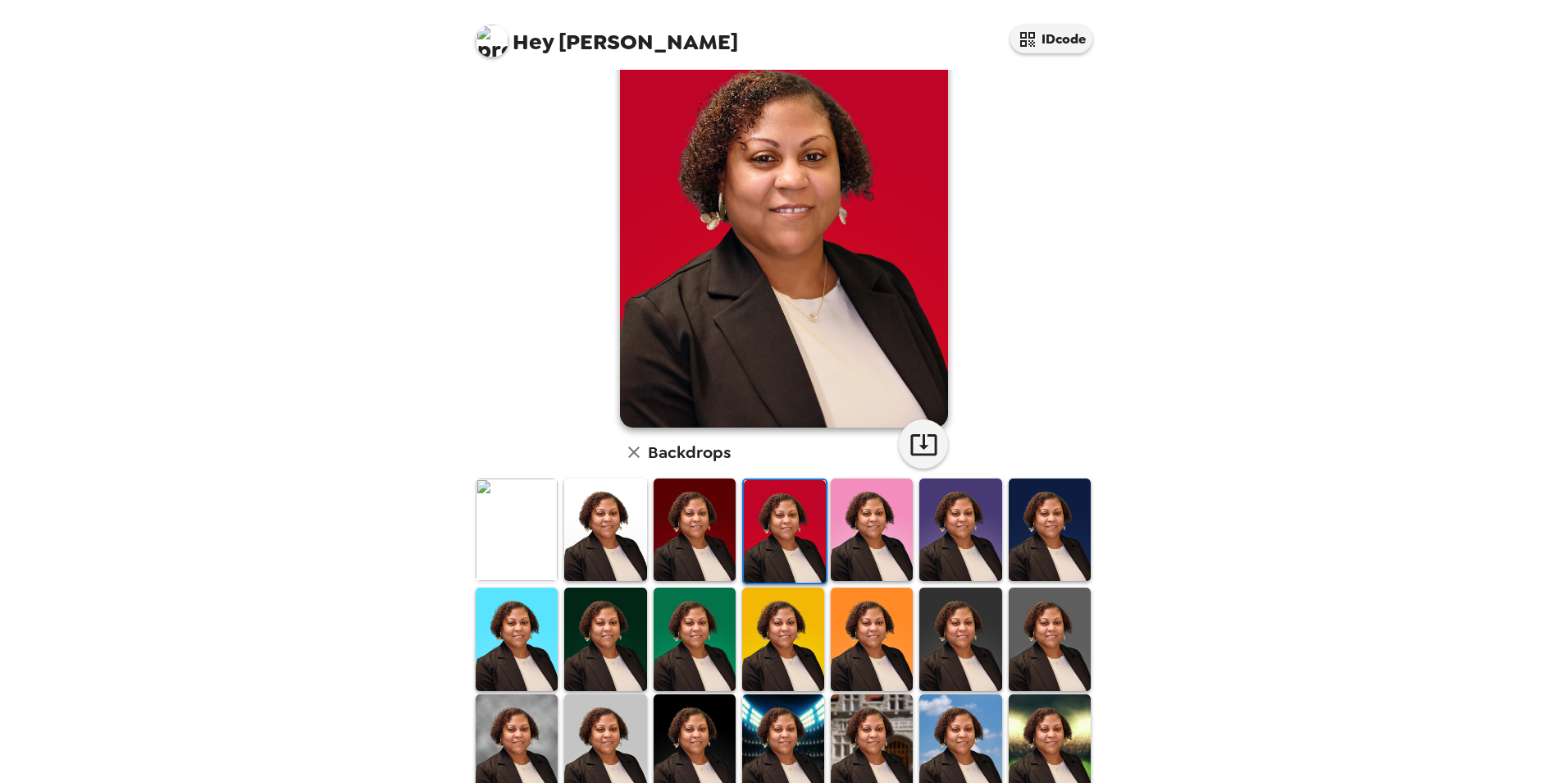
scroll to position [49, 0]
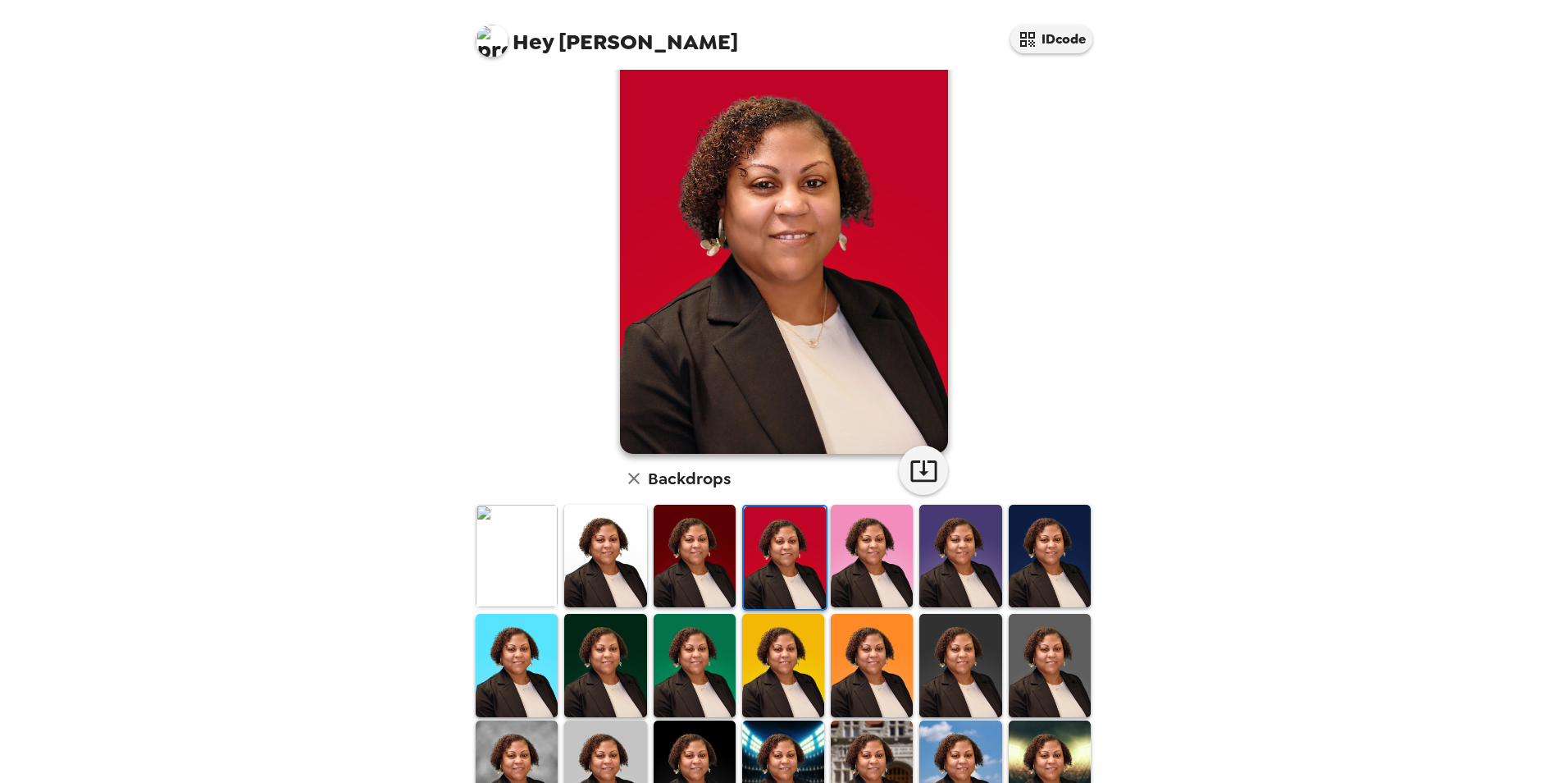
click at [878, 560] on img at bounding box center [871, 556] width 82 height 102
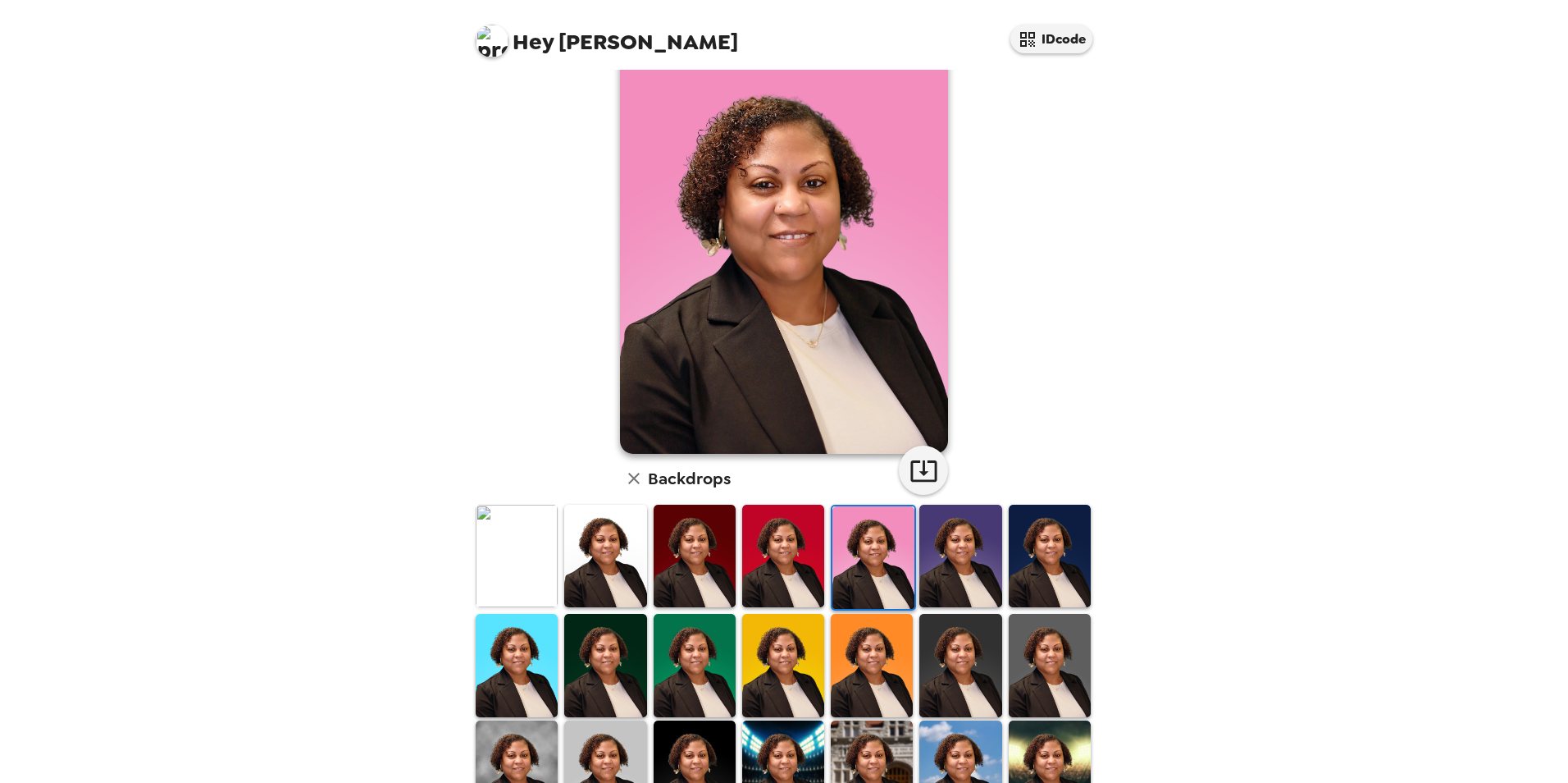
click at [943, 564] on img at bounding box center [960, 556] width 82 height 102
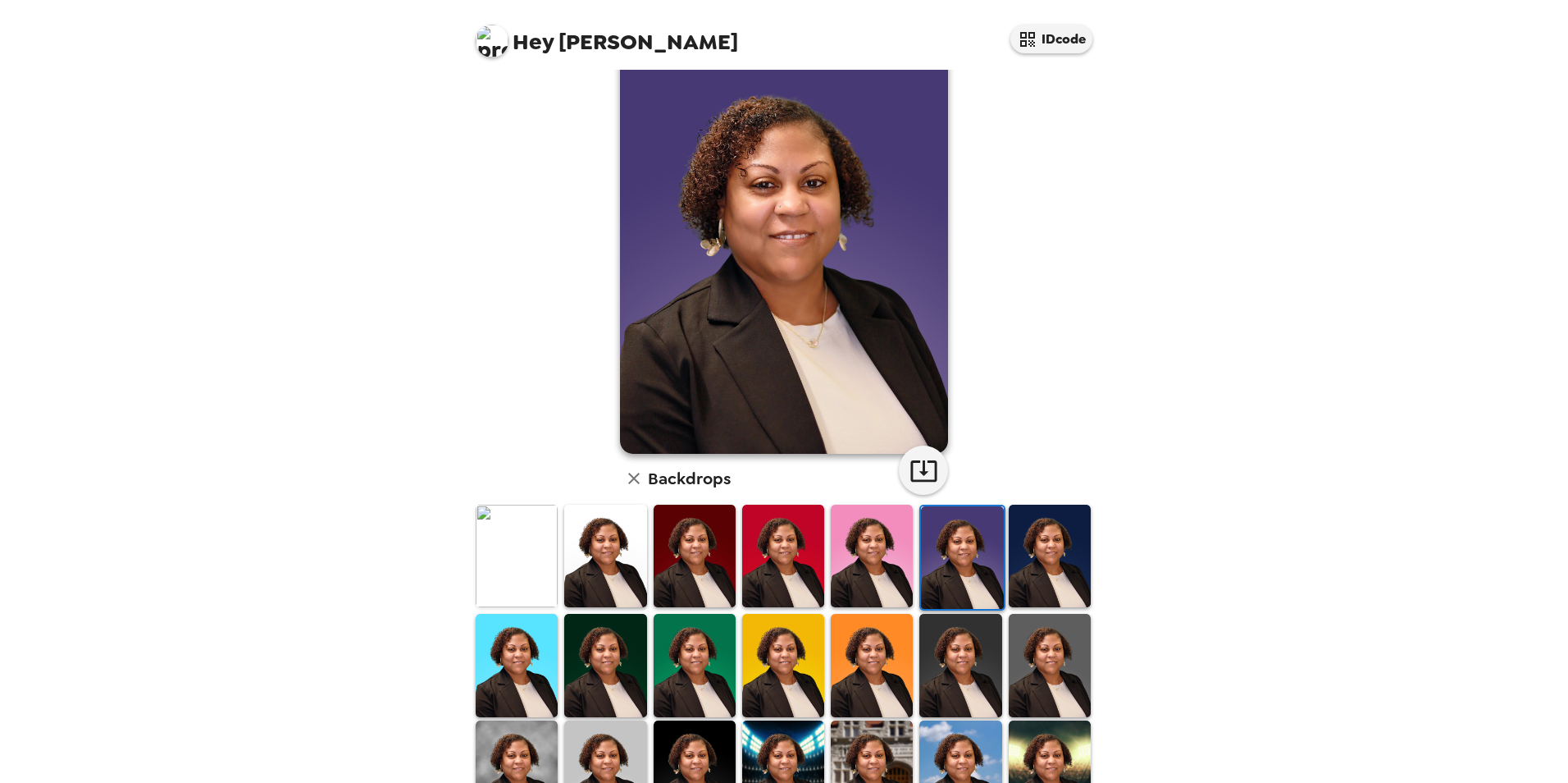
click at [1058, 570] on img at bounding box center [1049, 556] width 82 height 102
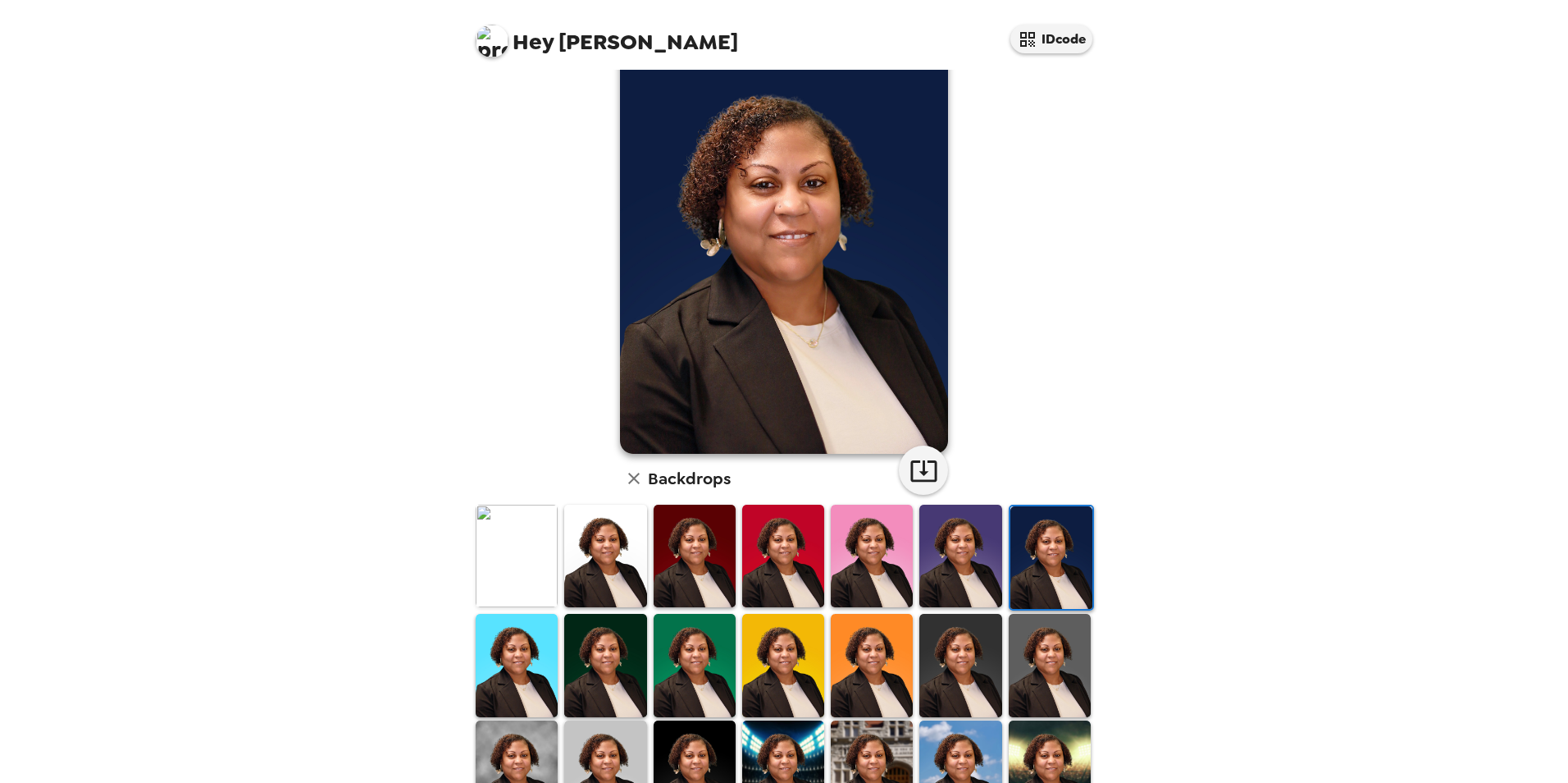
click at [529, 748] on img at bounding box center [516, 771] width 82 height 102
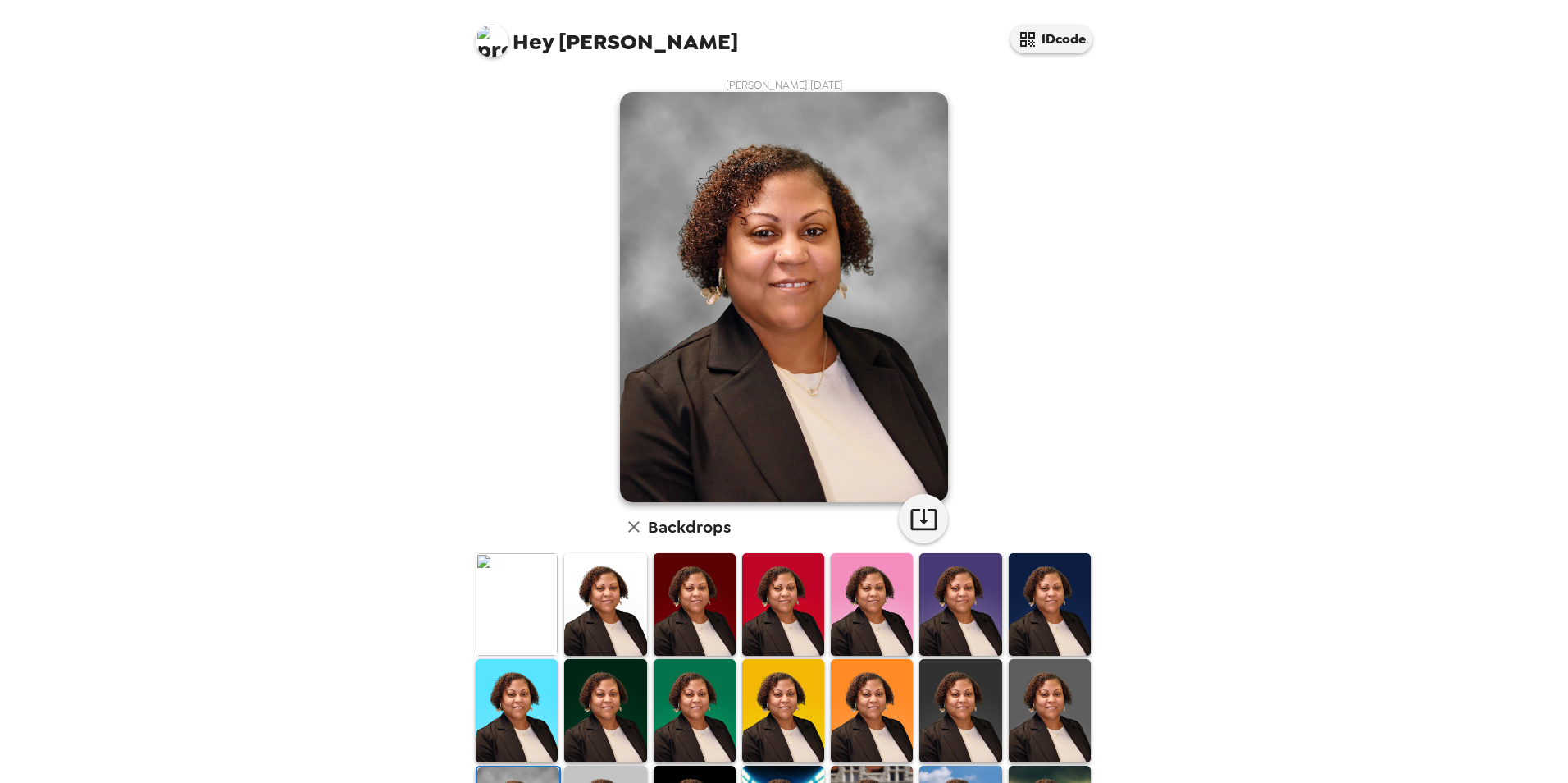
click at [1345, 389] on div "Hey Natasha IDcode Natasha Hardy , 09-25-2025 Backdrops" at bounding box center [784, 391] width 1568 height 783
drag, startPoint x: 1451, startPoint y: 274, endPoint x: 1406, endPoint y: 210, distance: 78.2
click at [1451, 274] on div "Hey Natasha IDcode Natasha Hardy , 09-25-2025 Backdrops" at bounding box center [784, 391] width 1568 height 783
